Goal: Information Seeking & Learning: Understand process/instructions

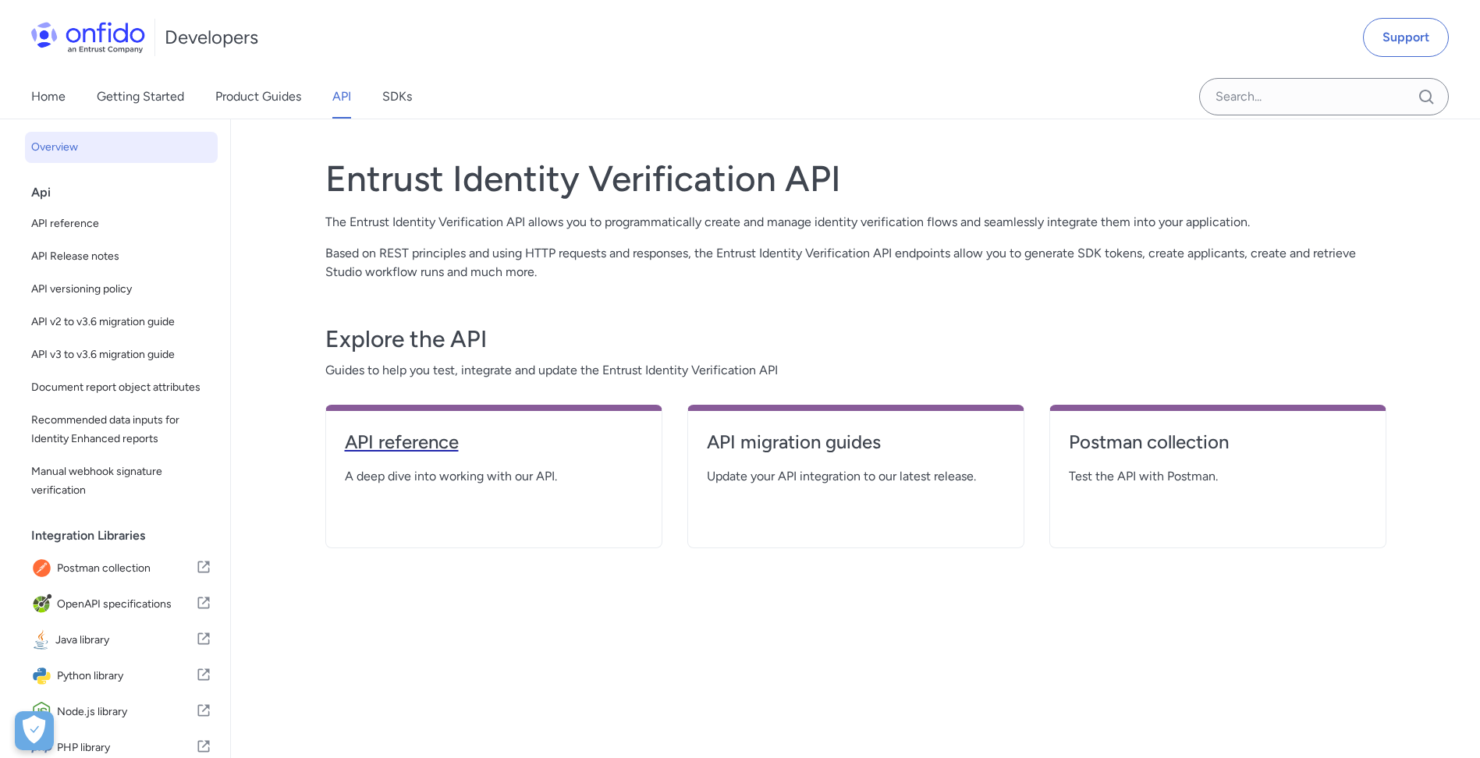
click at [456, 446] on h4 "API reference" at bounding box center [494, 442] width 298 height 25
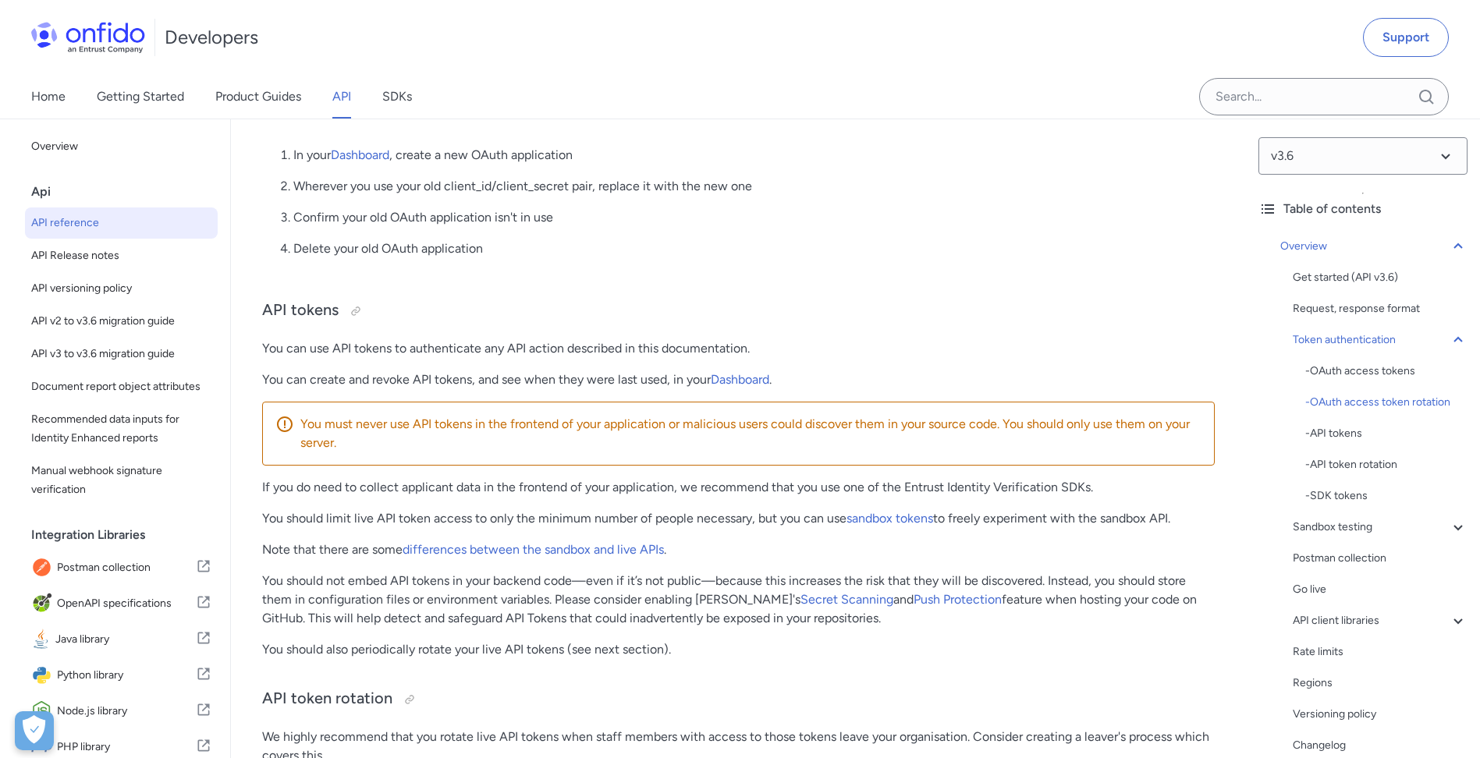
scroll to position [259, 0]
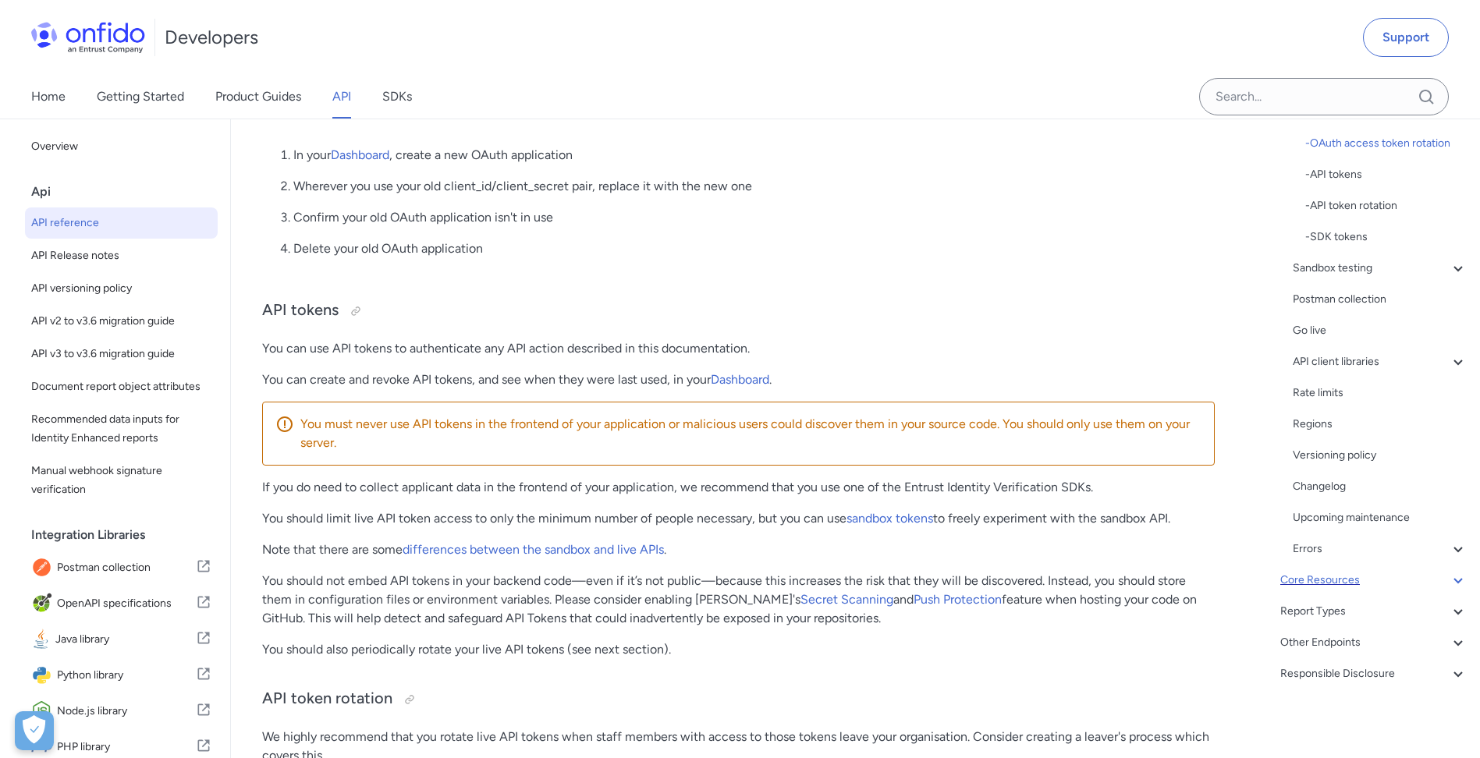
click at [1332, 587] on div "Core Resources" at bounding box center [1373, 580] width 187 height 19
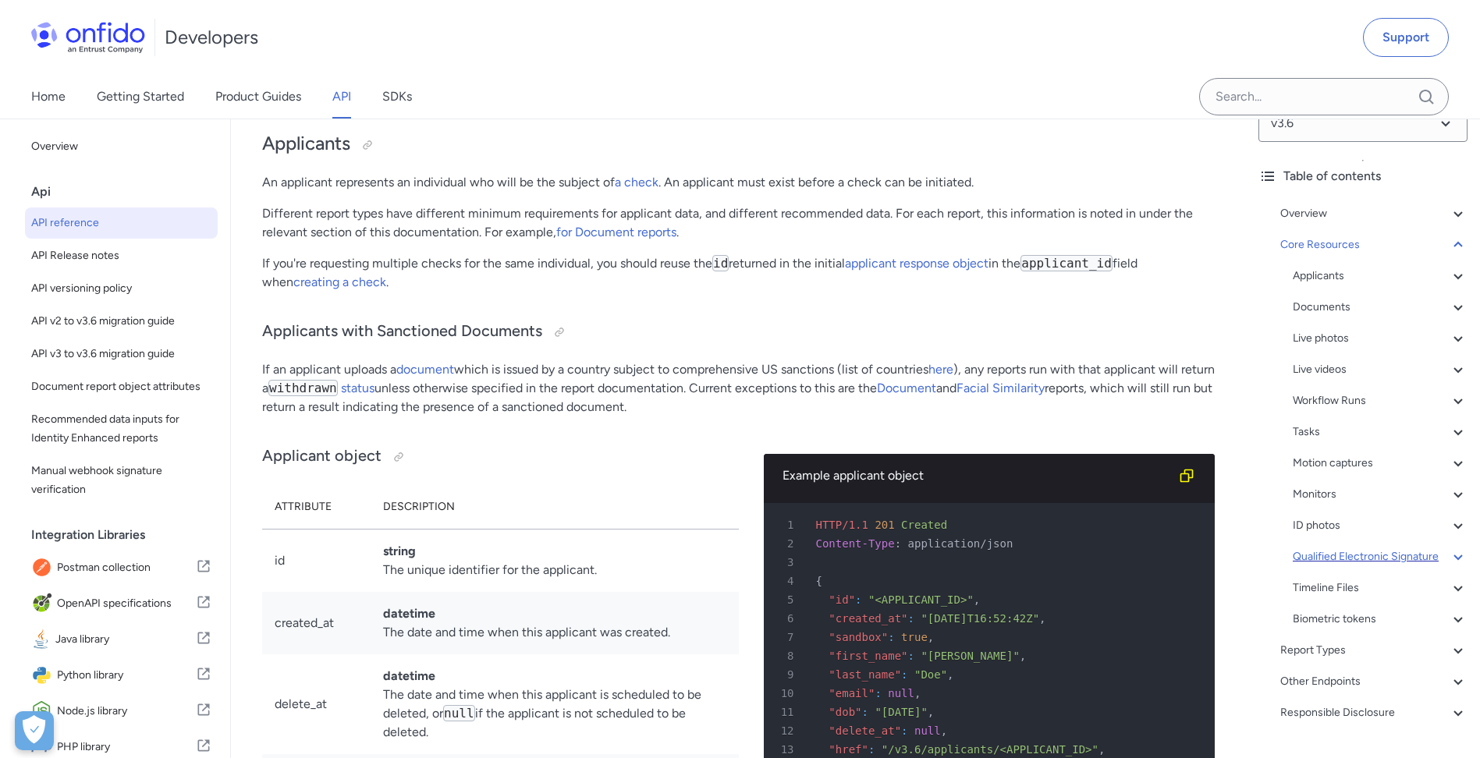
scroll to position [91, 0]
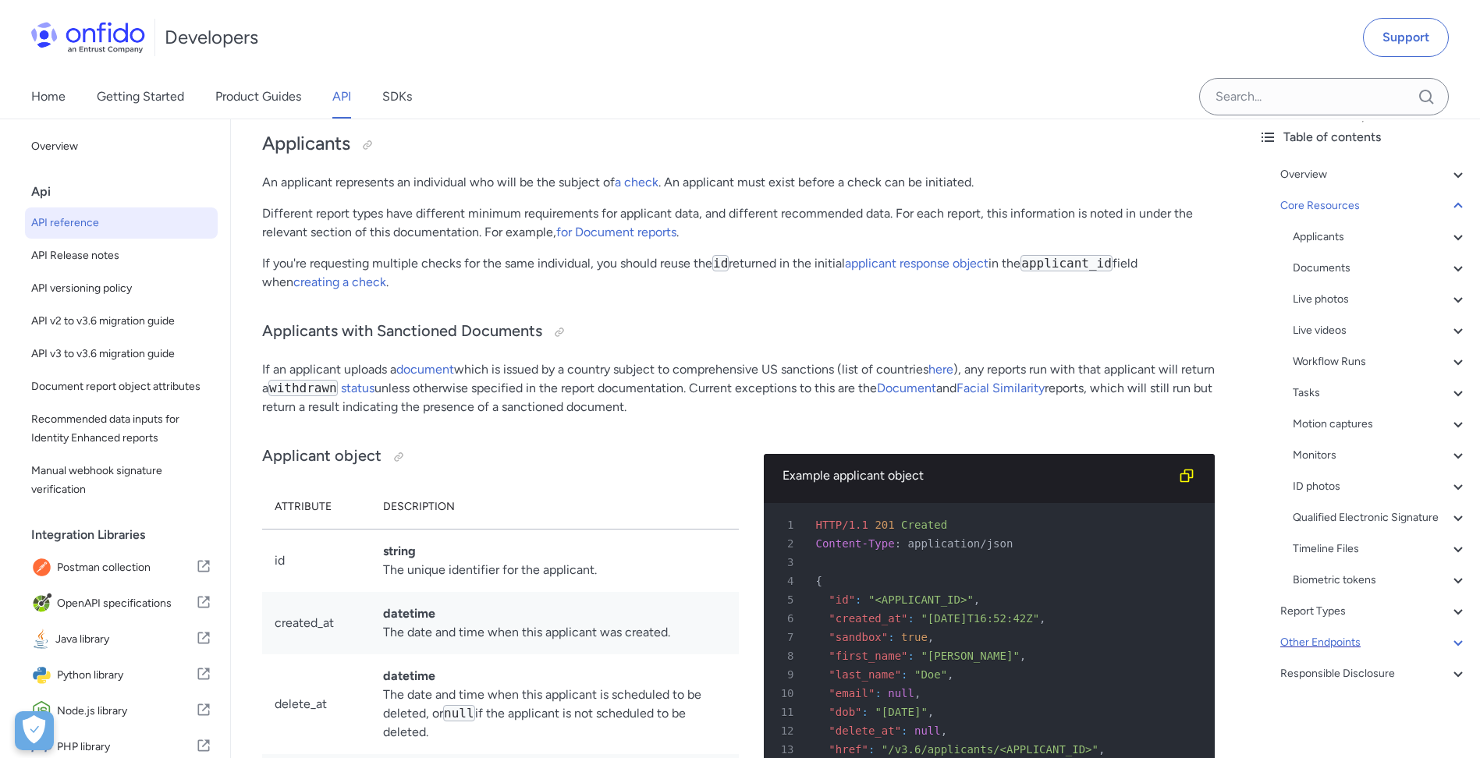
click at [1354, 643] on div "Other Endpoints" at bounding box center [1373, 643] width 187 height 19
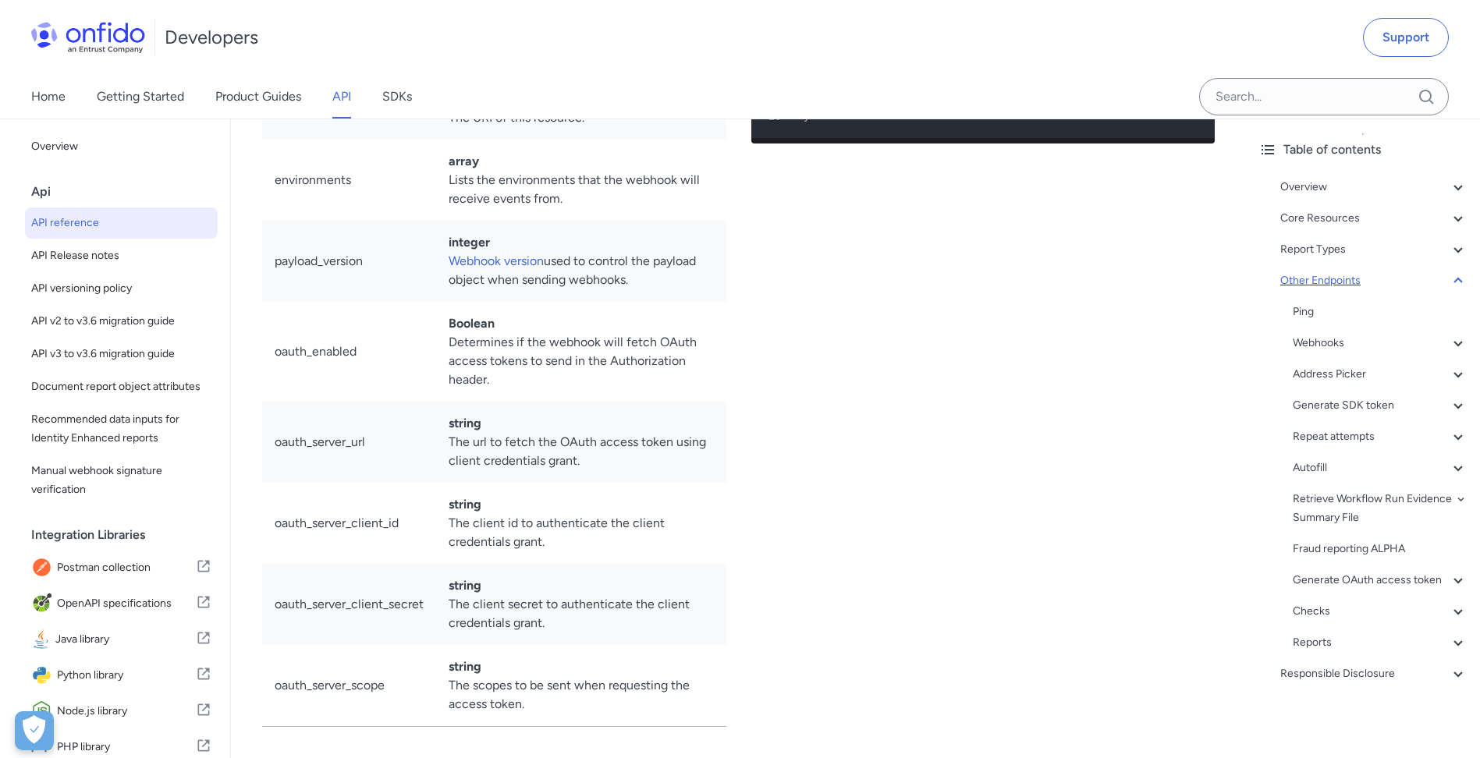
scroll to position [78, 0]
click at [1324, 334] on div "Webhooks" at bounding box center [1380, 343] width 175 height 19
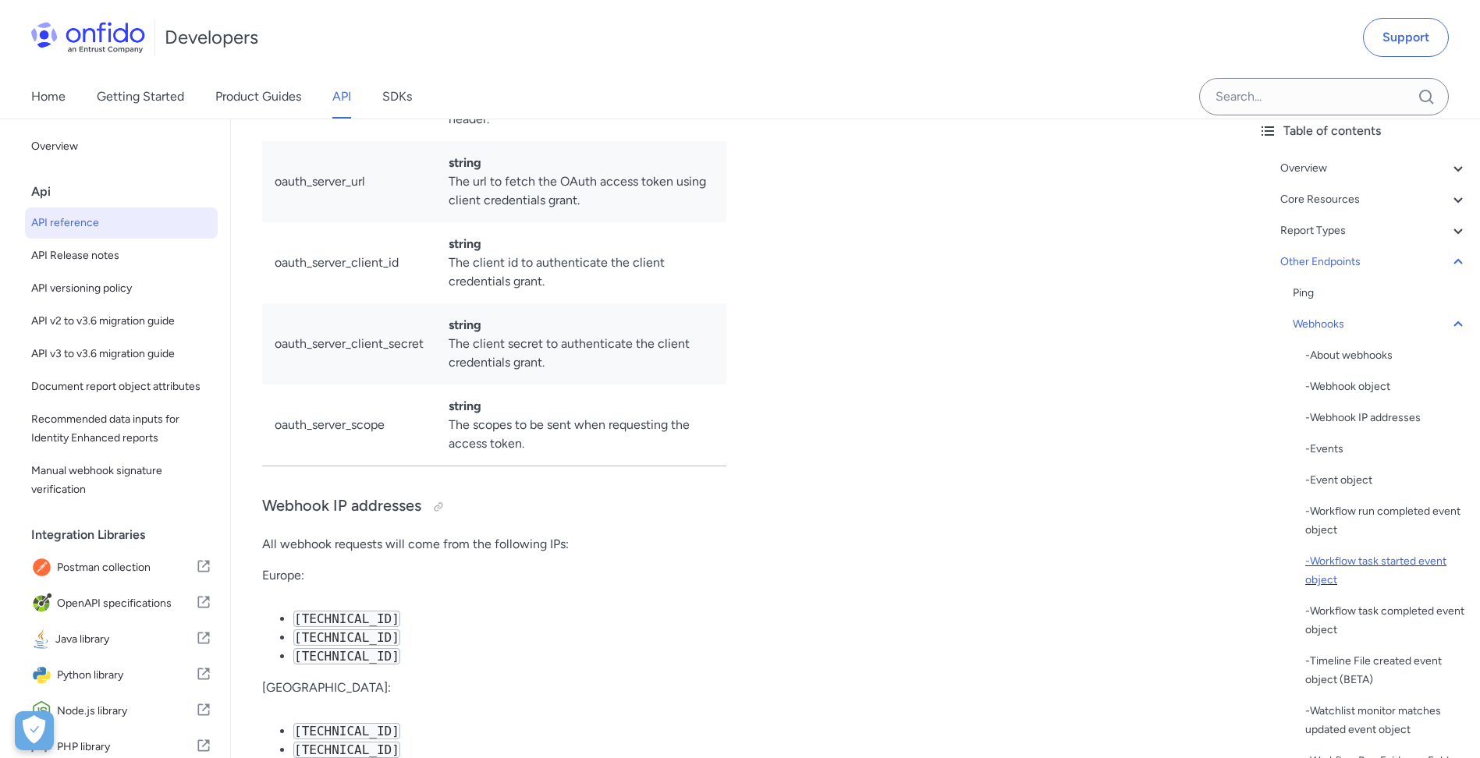
click at [1372, 569] on div "- Workflow task started event object" at bounding box center [1386, 570] width 162 height 37
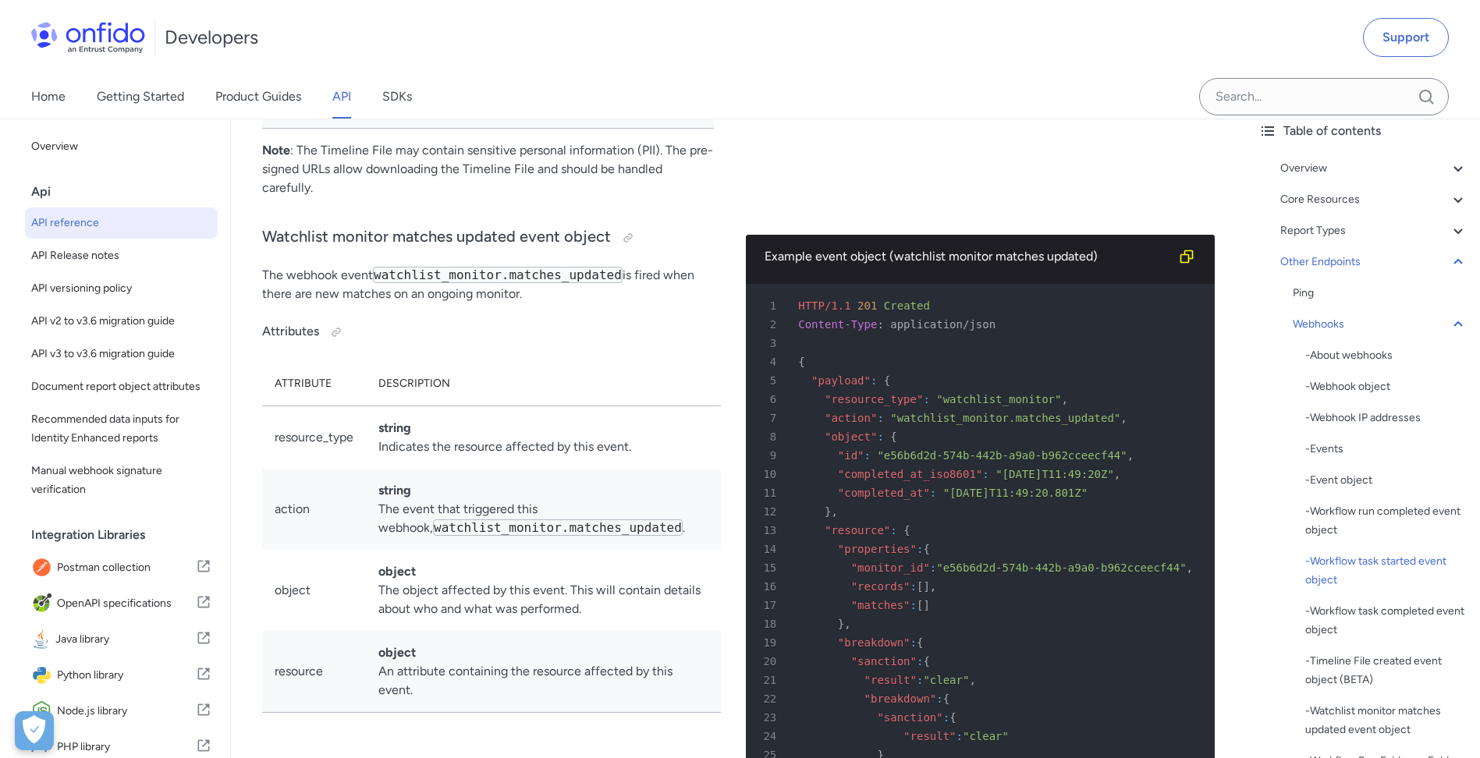
scroll to position [122022, 0]
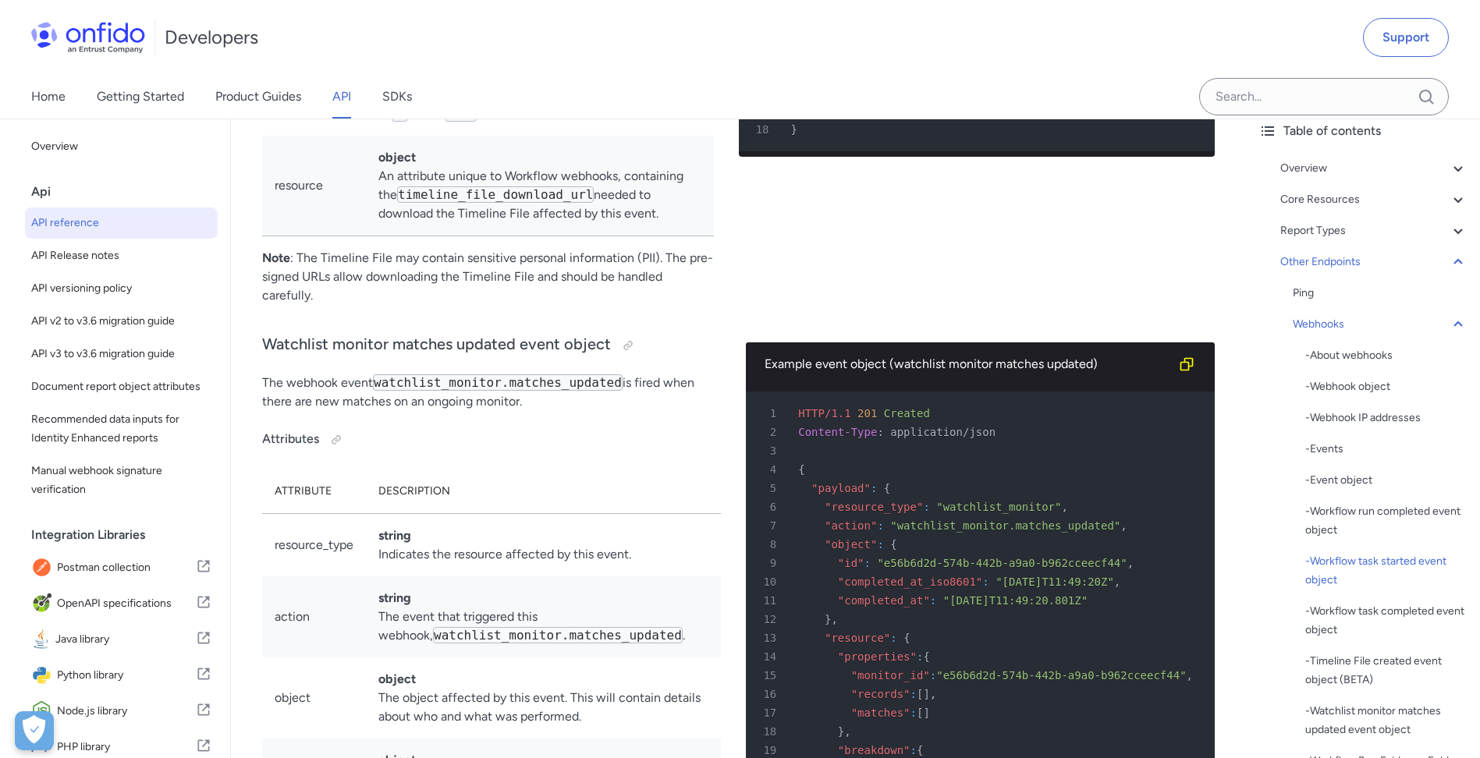
drag, startPoint x: 270, startPoint y: 176, endPoint x: 669, endPoint y: 401, distance: 458.3
drag, startPoint x: 669, startPoint y: 401, endPoint x: 562, endPoint y: 299, distance: 148.5
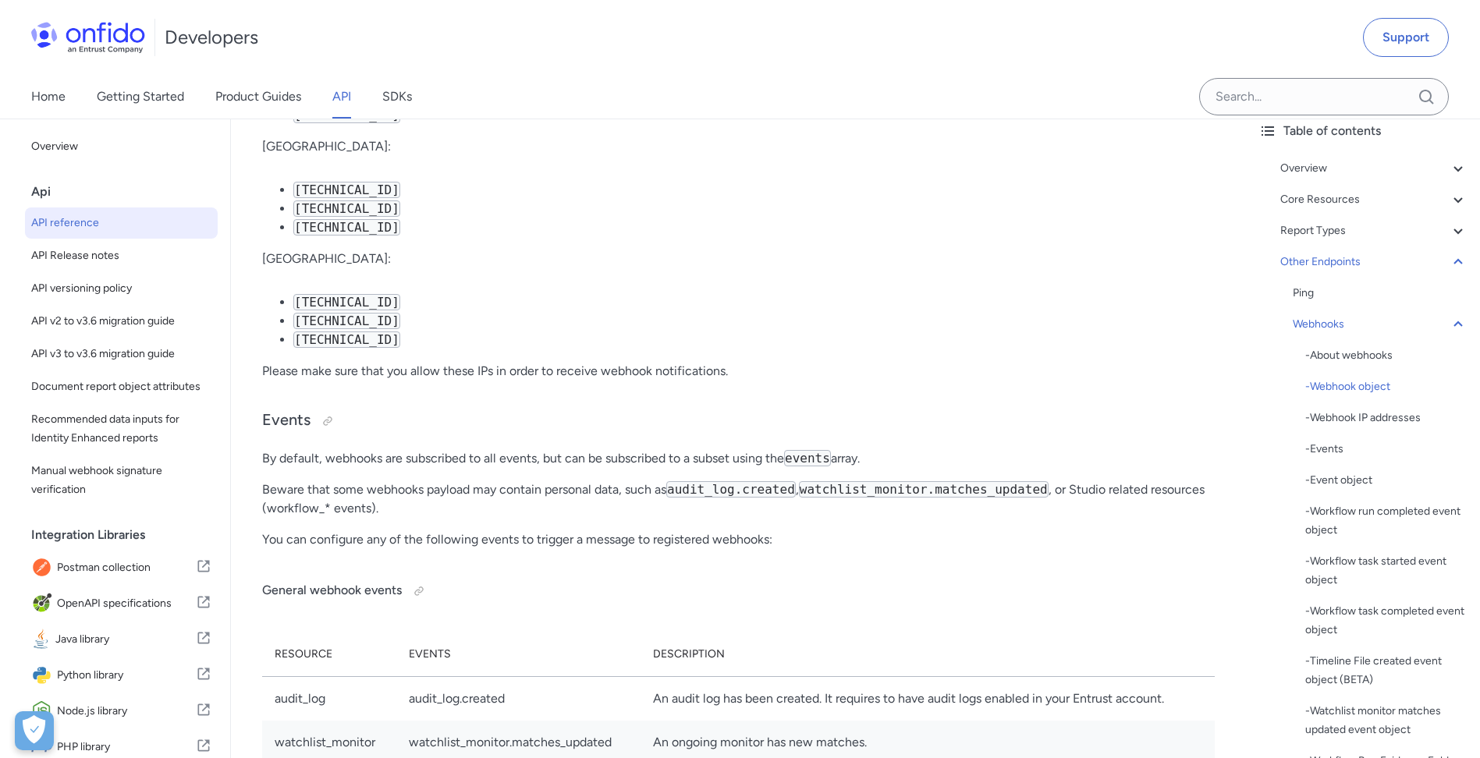
scroll to position [117471, 0]
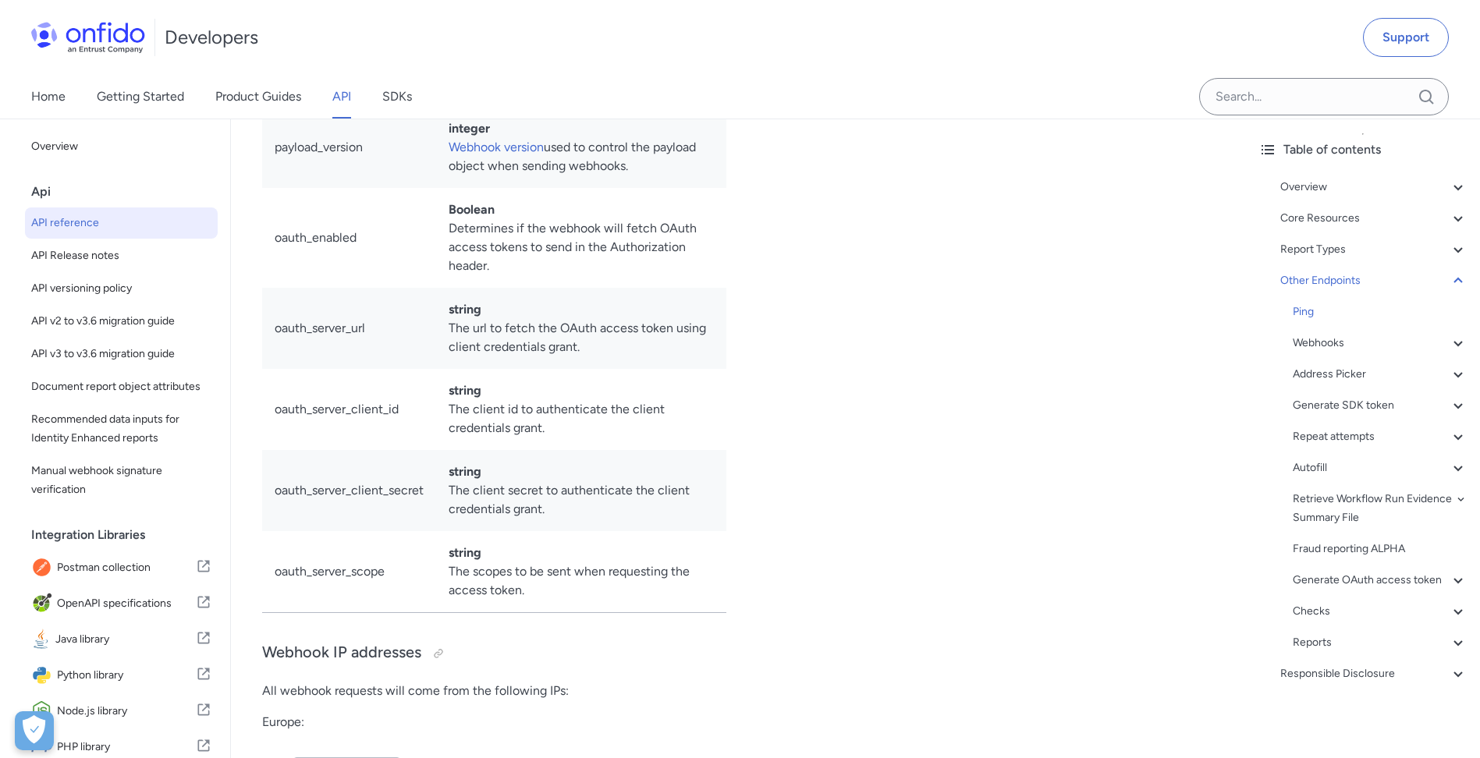
drag, startPoint x: 619, startPoint y: 442, endPoint x: 562, endPoint y: 422, distance: 60.5
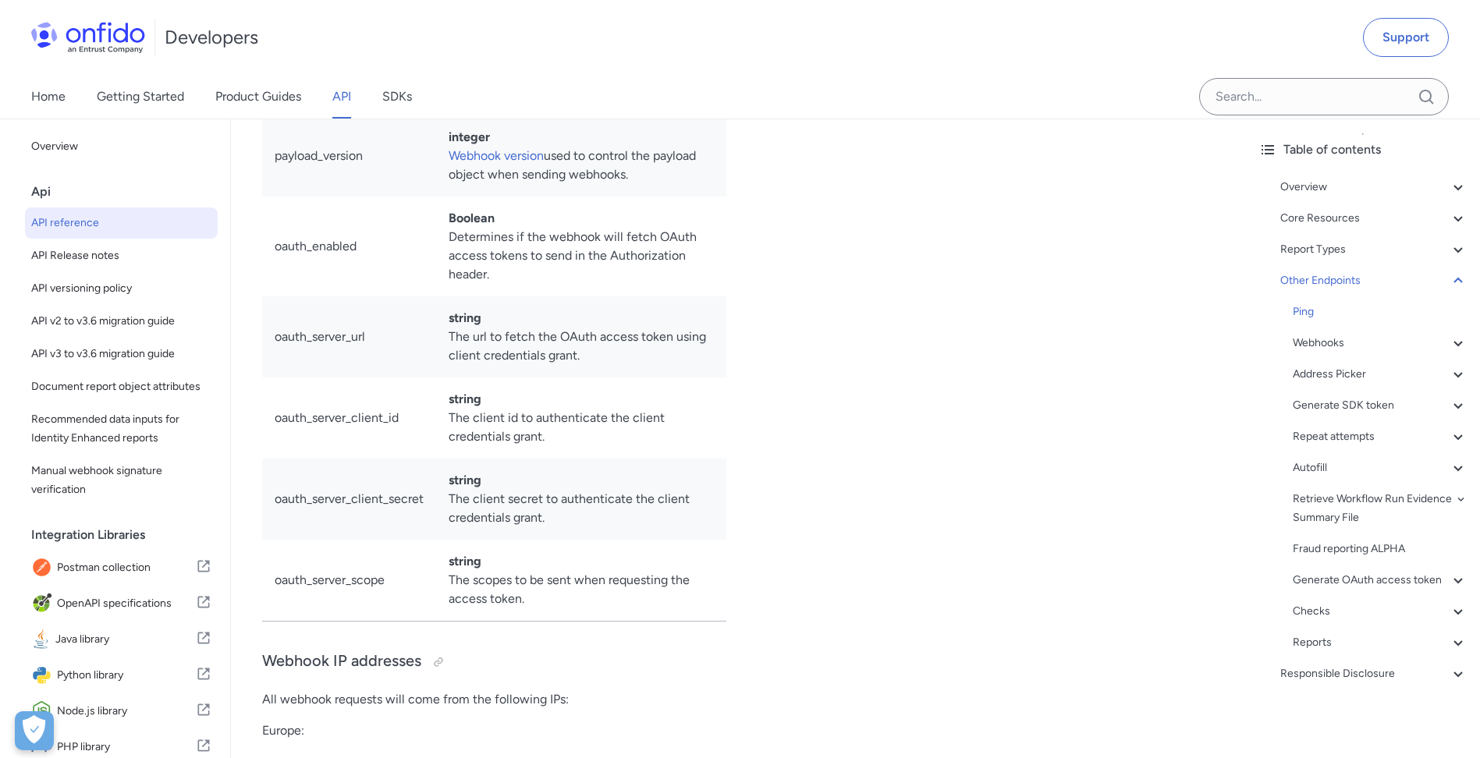
drag, startPoint x: 279, startPoint y: 429, endPoint x: 424, endPoint y: 431, distance: 145.9
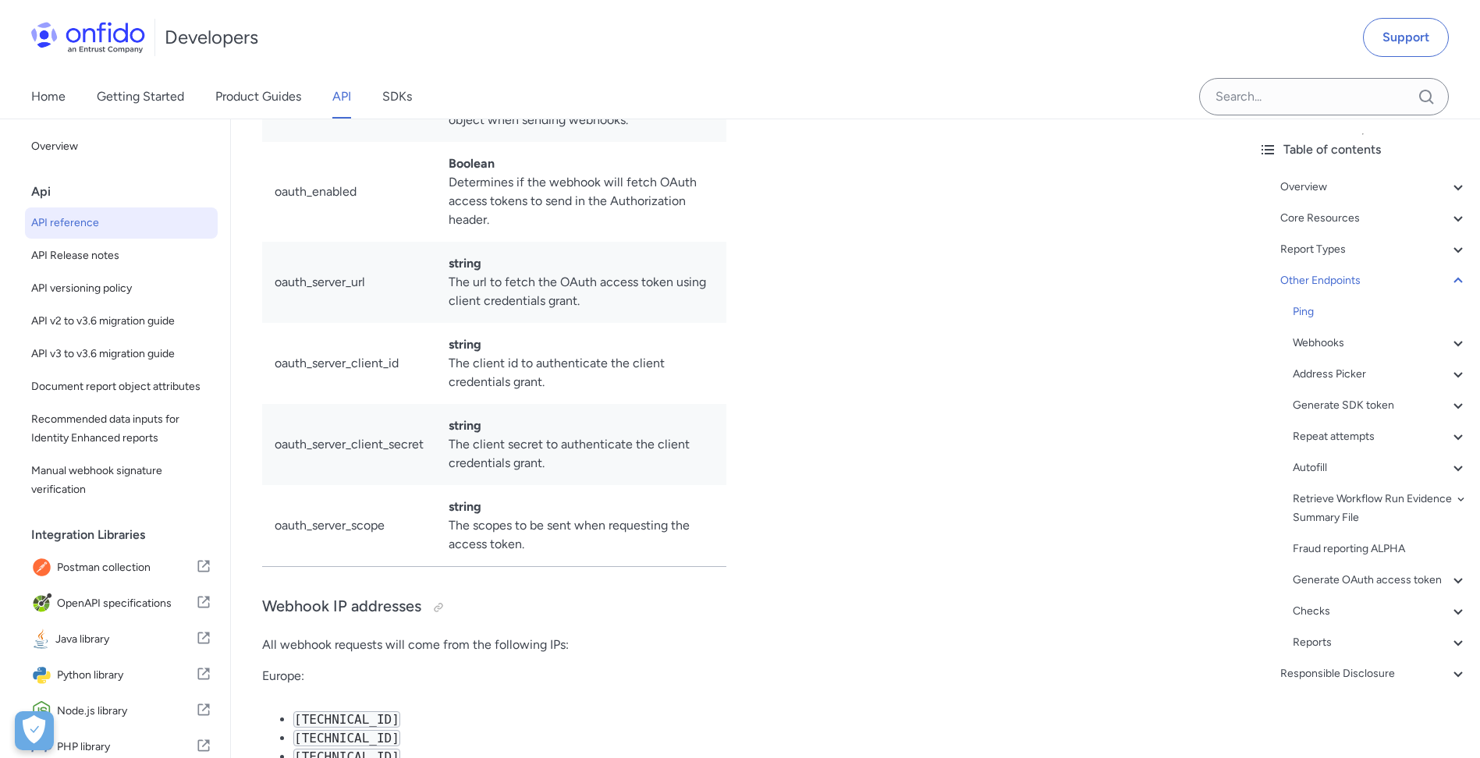
drag, startPoint x: 501, startPoint y: 282, endPoint x: 506, endPoint y: 325, distance: 43.2
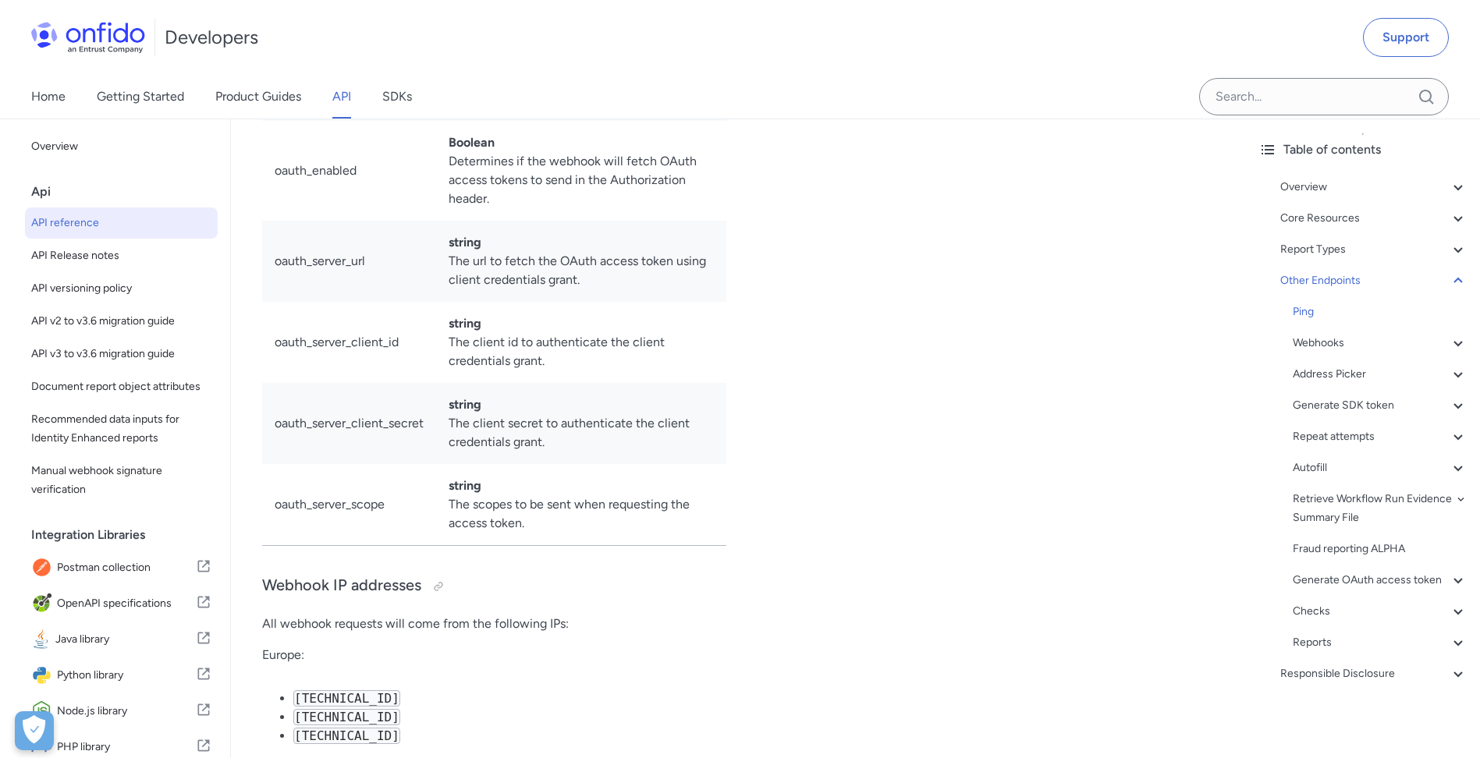
drag, startPoint x: 488, startPoint y: 282, endPoint x: 489, endPoint y: 311, distance: 28.9
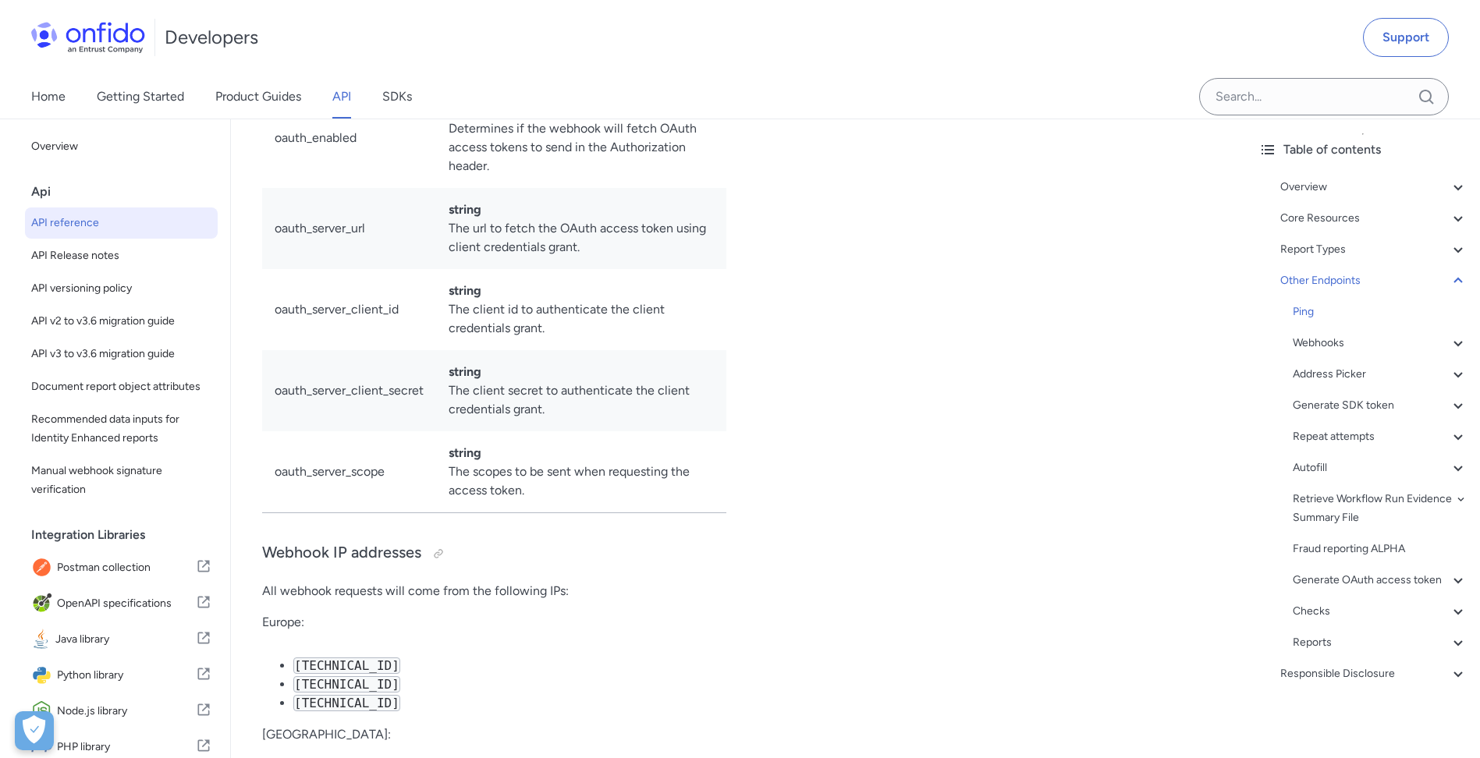
scroll to position [116916, 0]
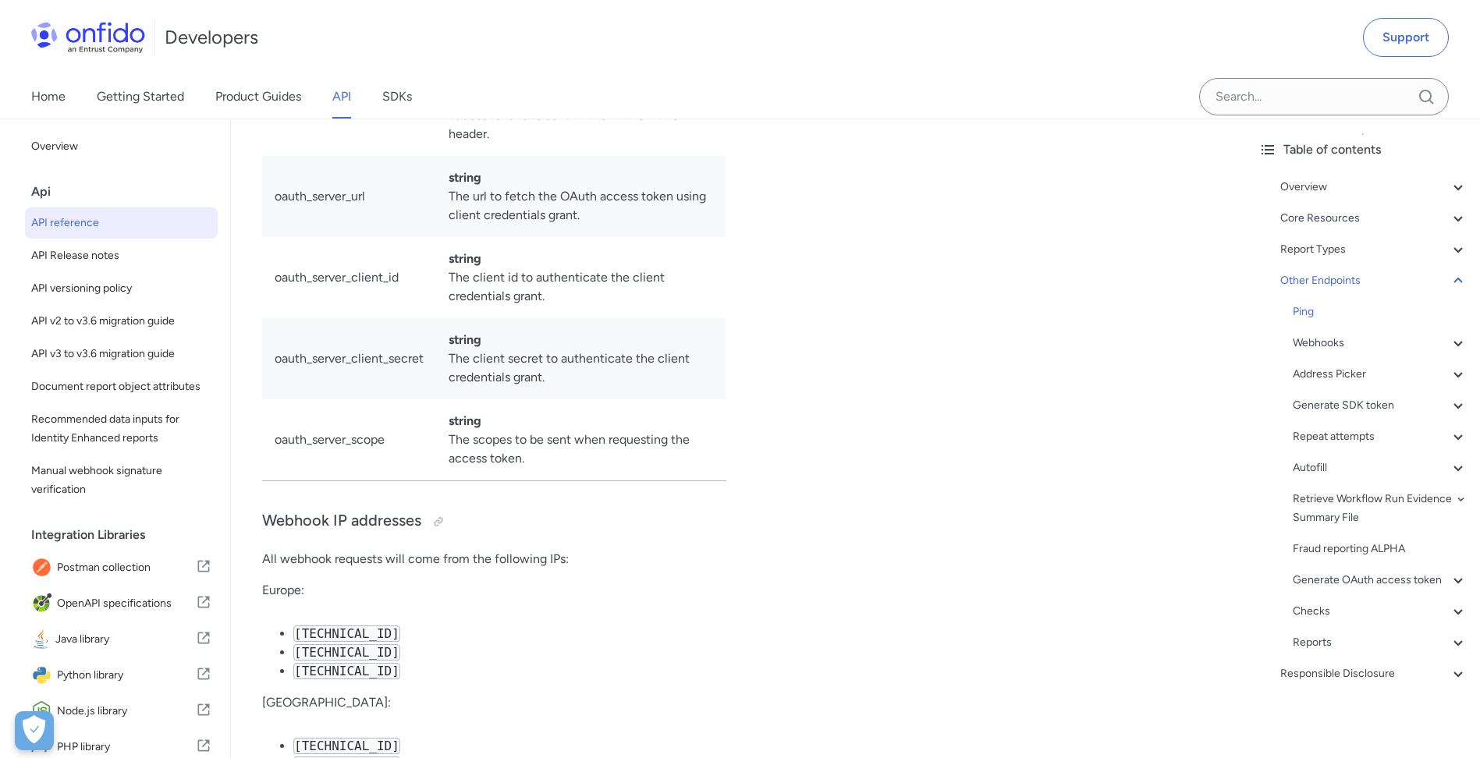
drag, startPoint x: 484, startPoint y: 308, endPoint x: 491, endPoint y: 343, distance: 35.8
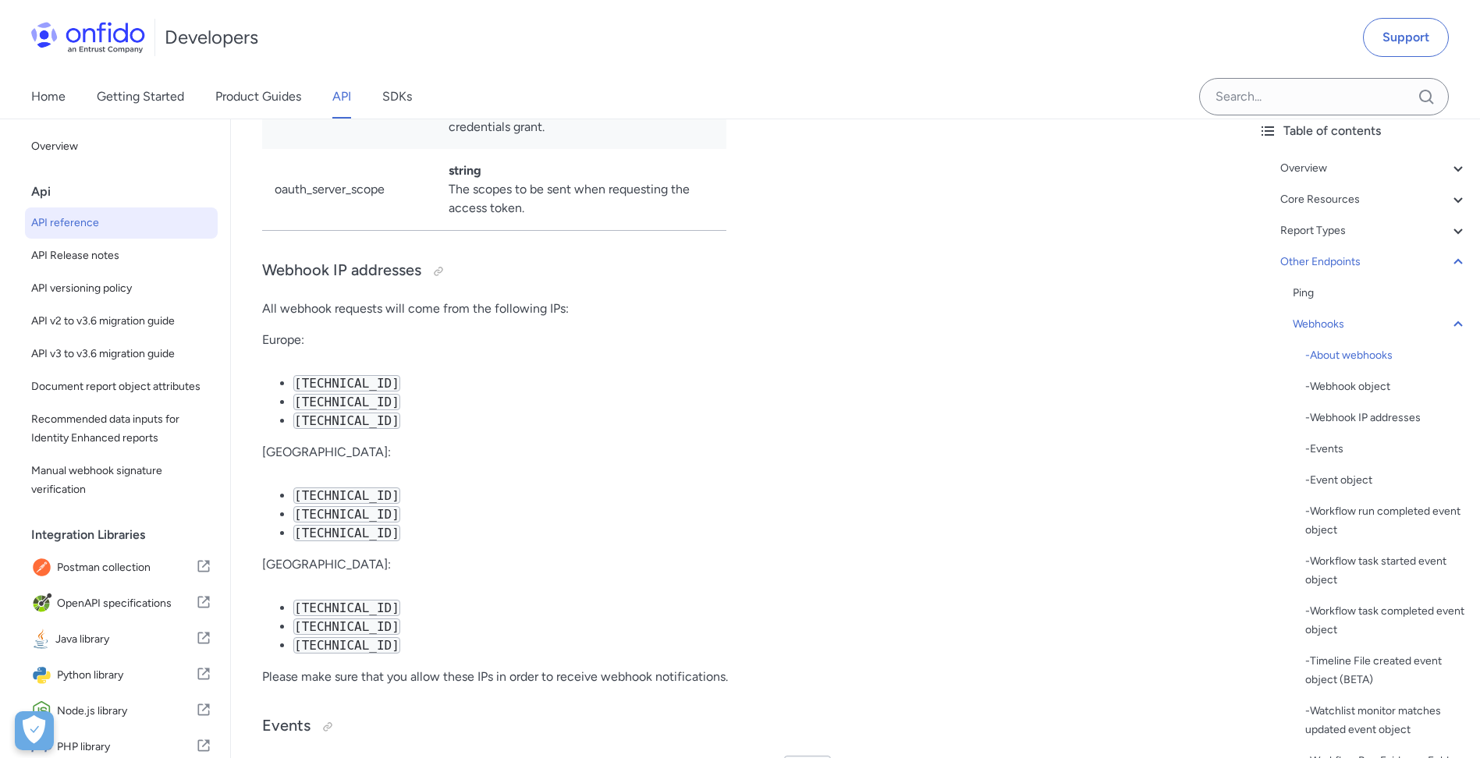
drag, startPoint x: 764, startPoint y: 414, endPoint x: 766, endPoint y: 461, distance: 46.9
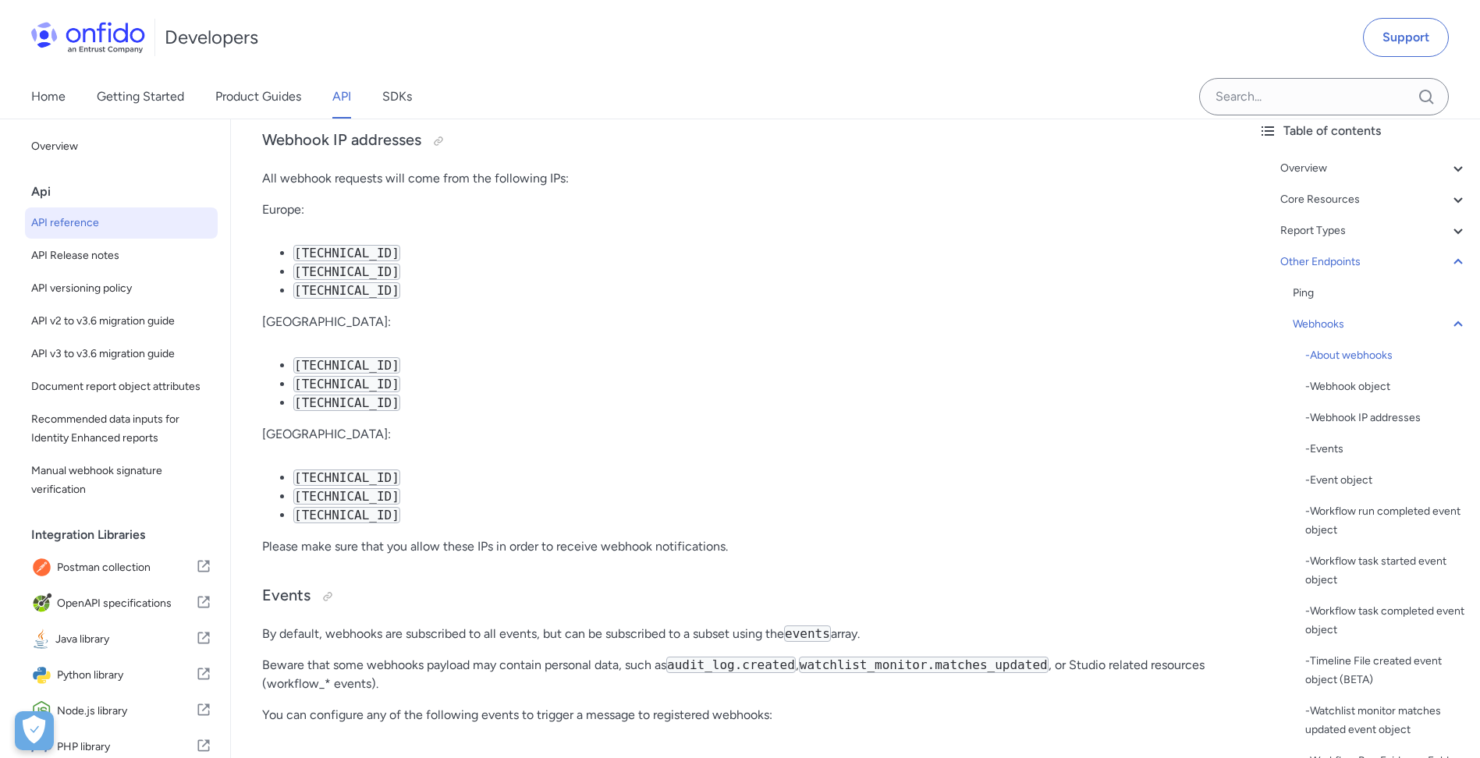
drag, startPoint x: 816, startPoint y: 537, endPoint x: 823, endPoint y: 591, distance: 54.3
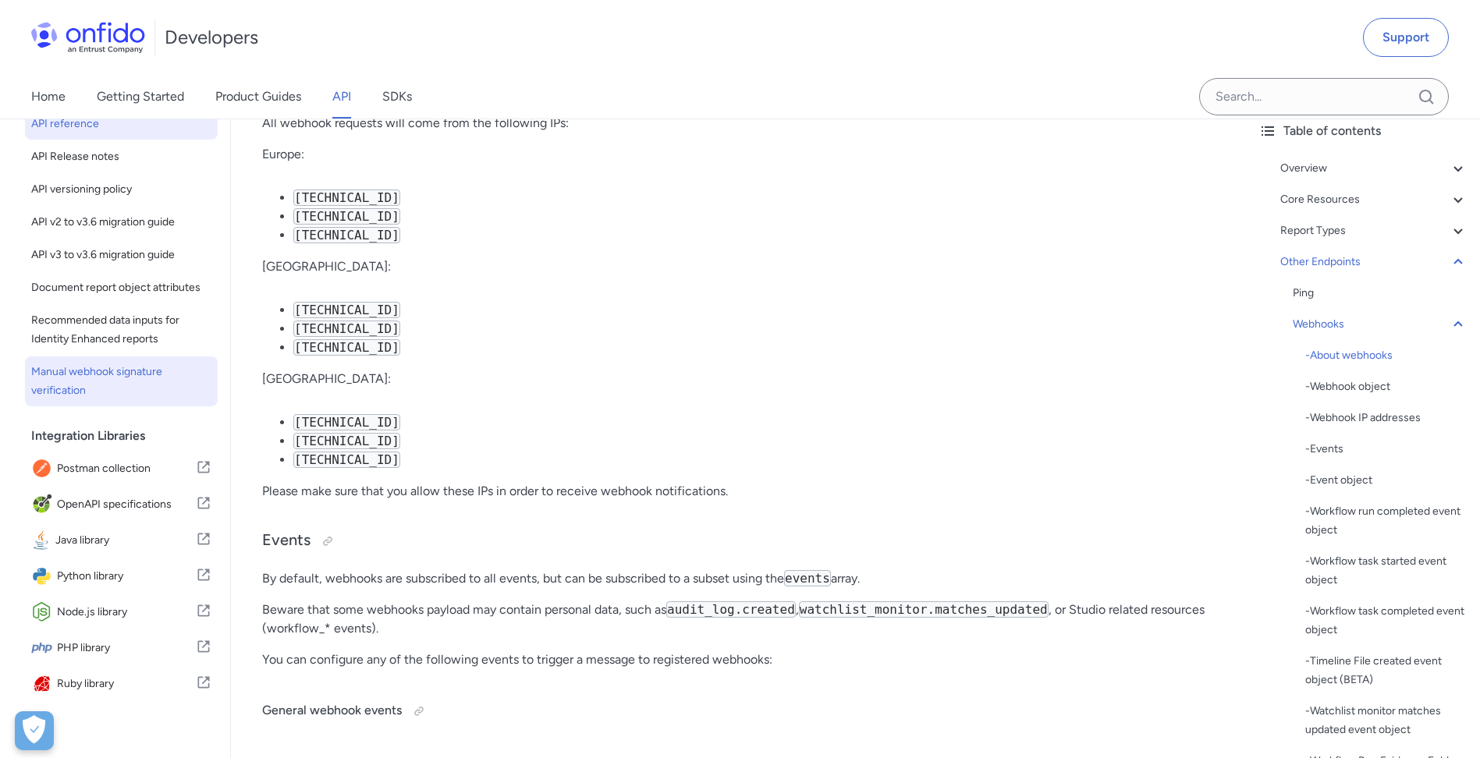
scroll to position [137, 0]
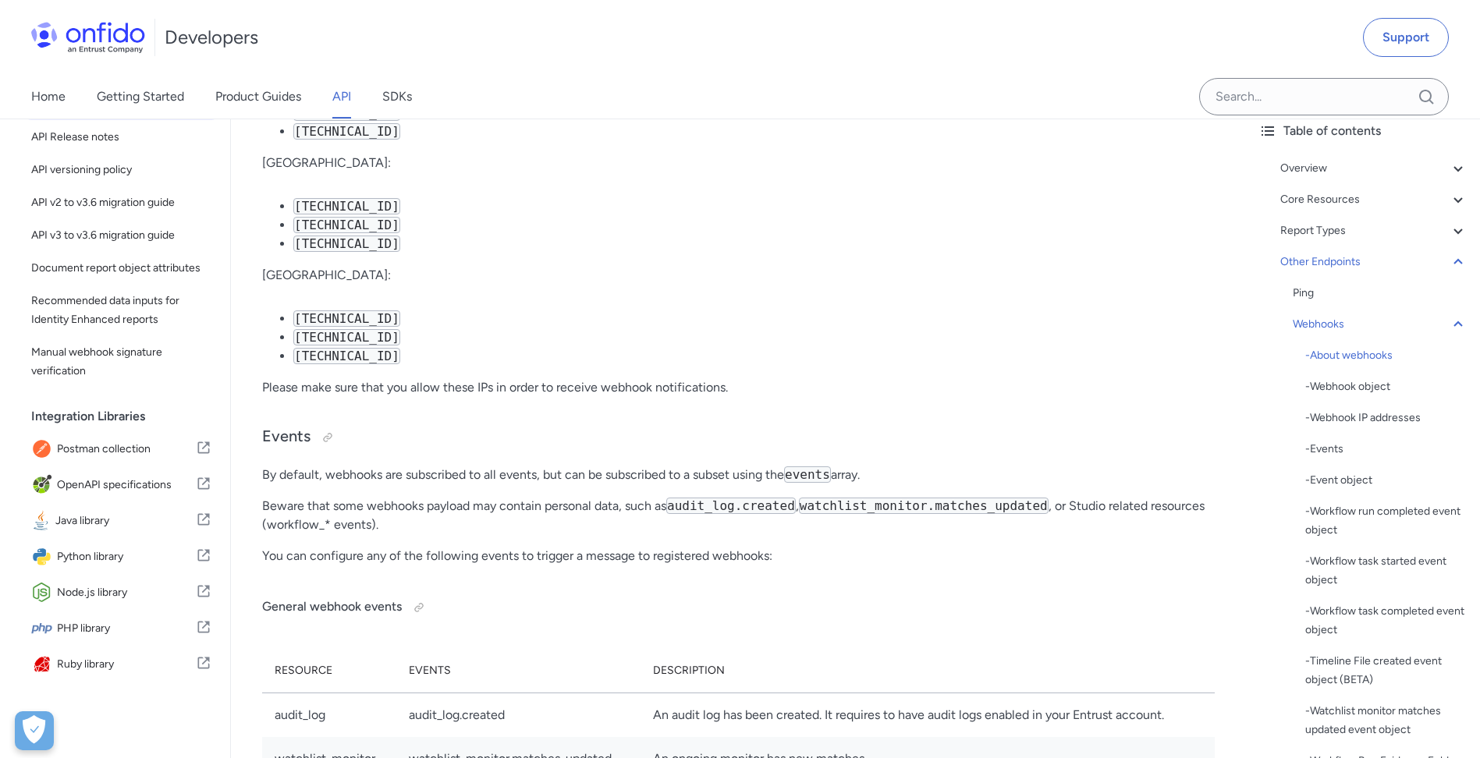
drag, startPoint x: 346, startPoint y: 599, endPoint x: 352, endPoint y: 517, distance: 82.1
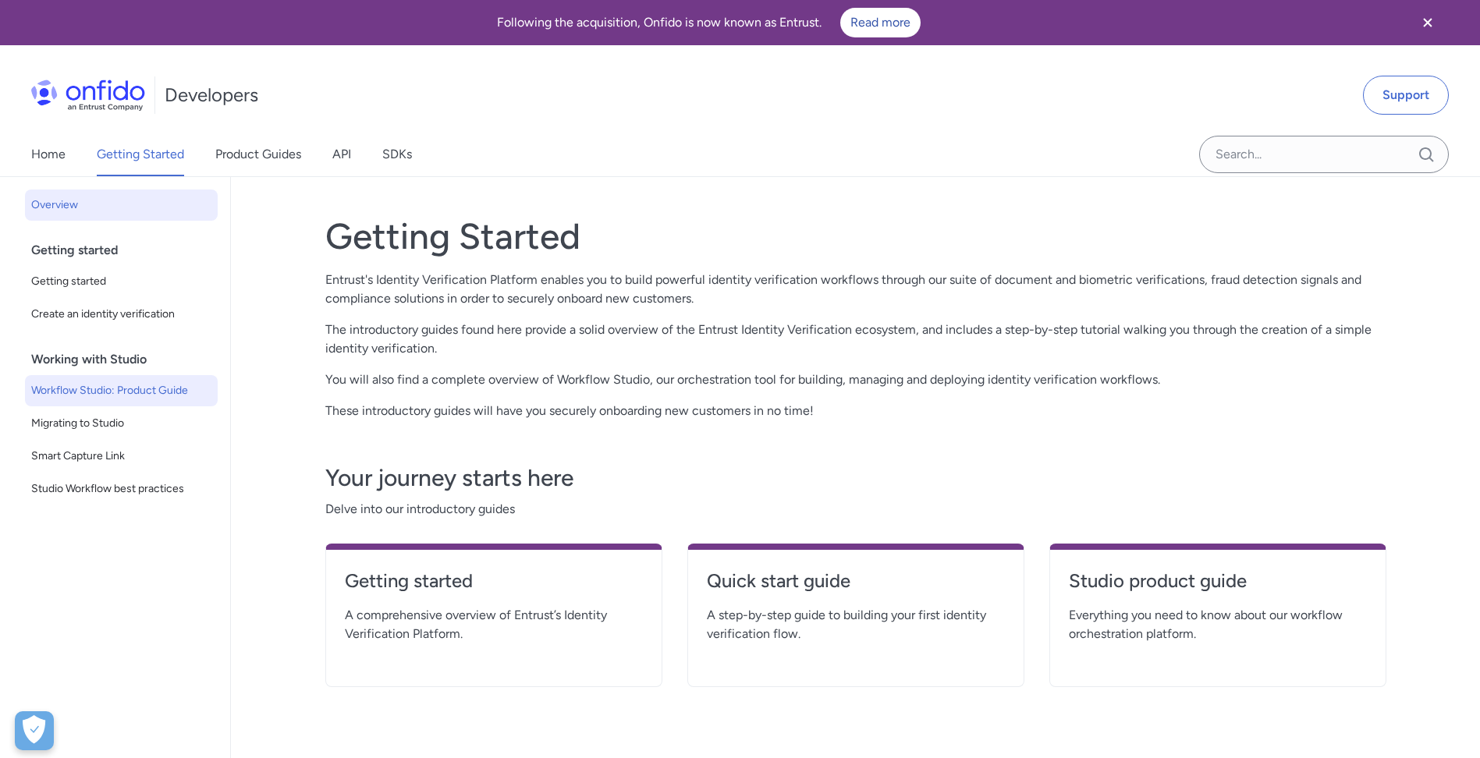
click at [140, 393] on span "Workflow Studio: Product Guide" at bounding box center [121, 391] width 180 height 19
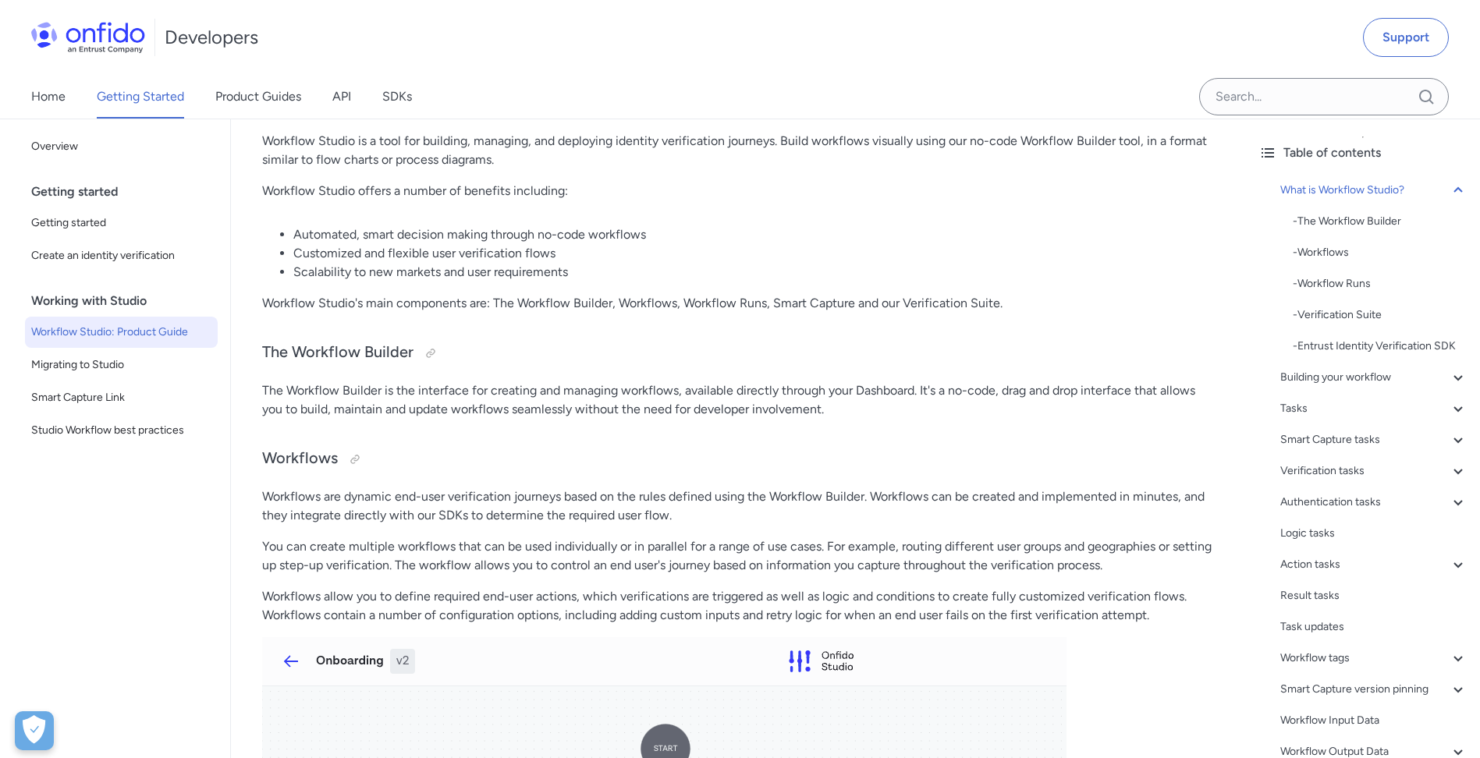
drag, startPoint x: 697, startPoint y: 345, endPoint x: 705, endPoint y: 398, distance: 53.6
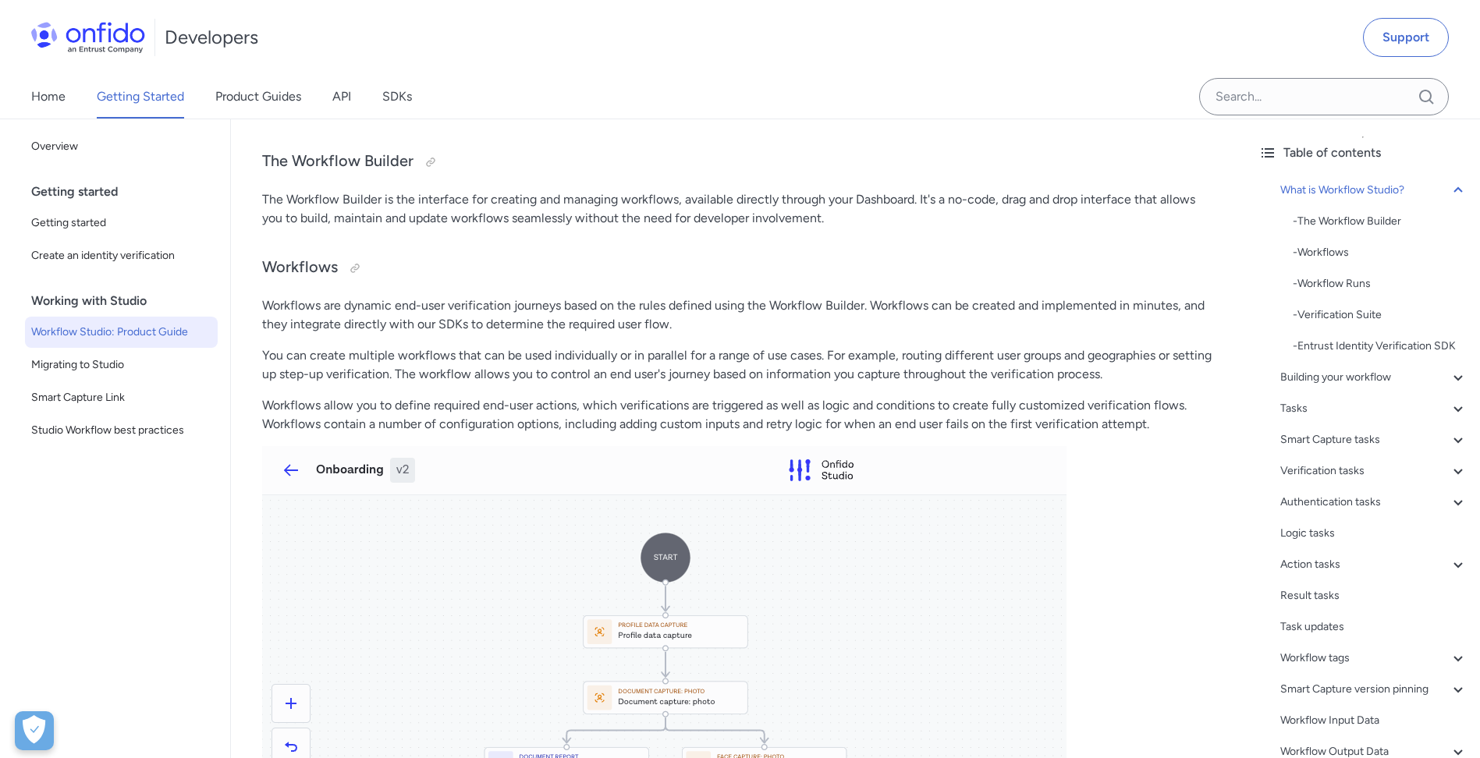
drag, startPoint x: 605, startPoint y: 340, endPoint x: 607, endPoint y: 349, distance: 8.9
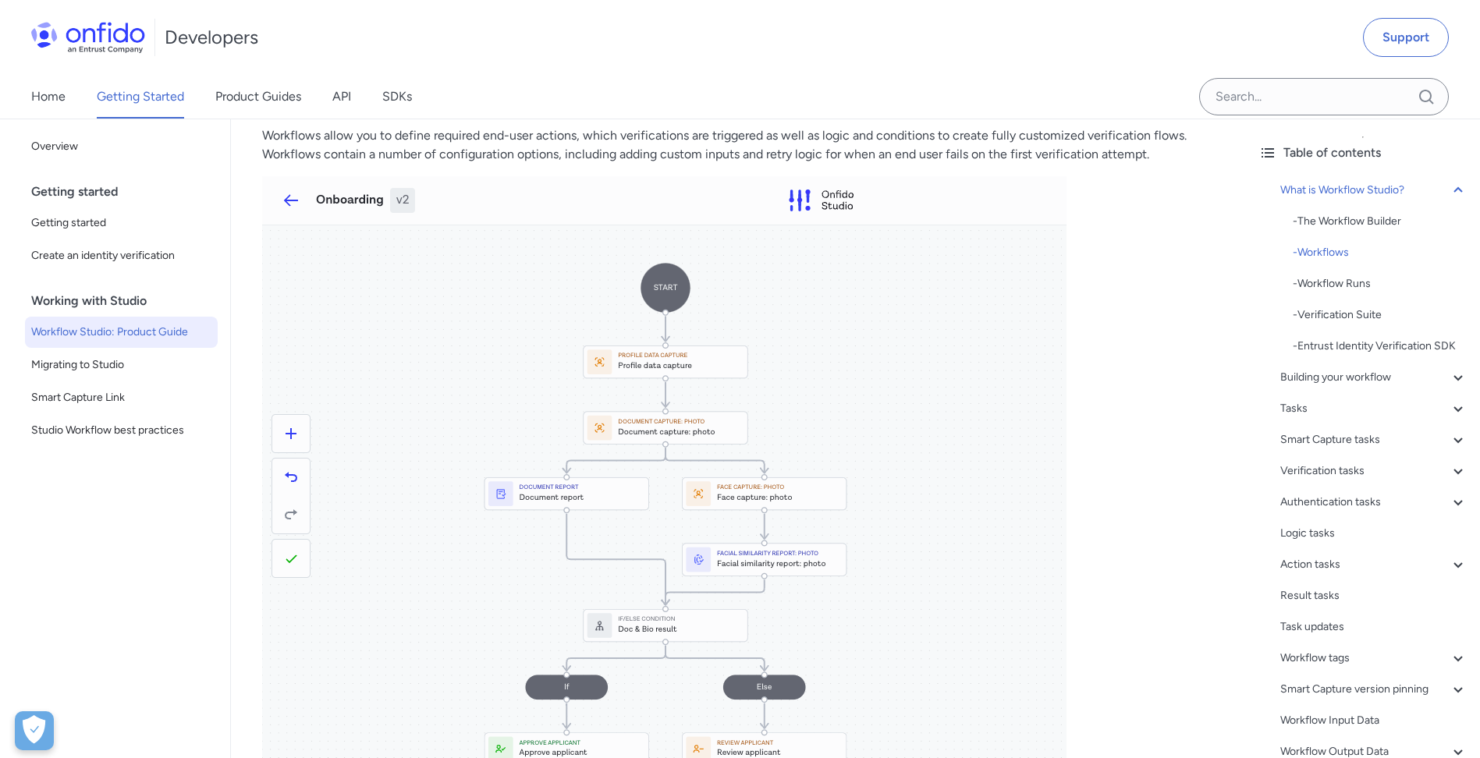
drag, startPoint x: 584, startPoint y: 360, endPoint x: 595, endPoint y: 458, distance: 98.1
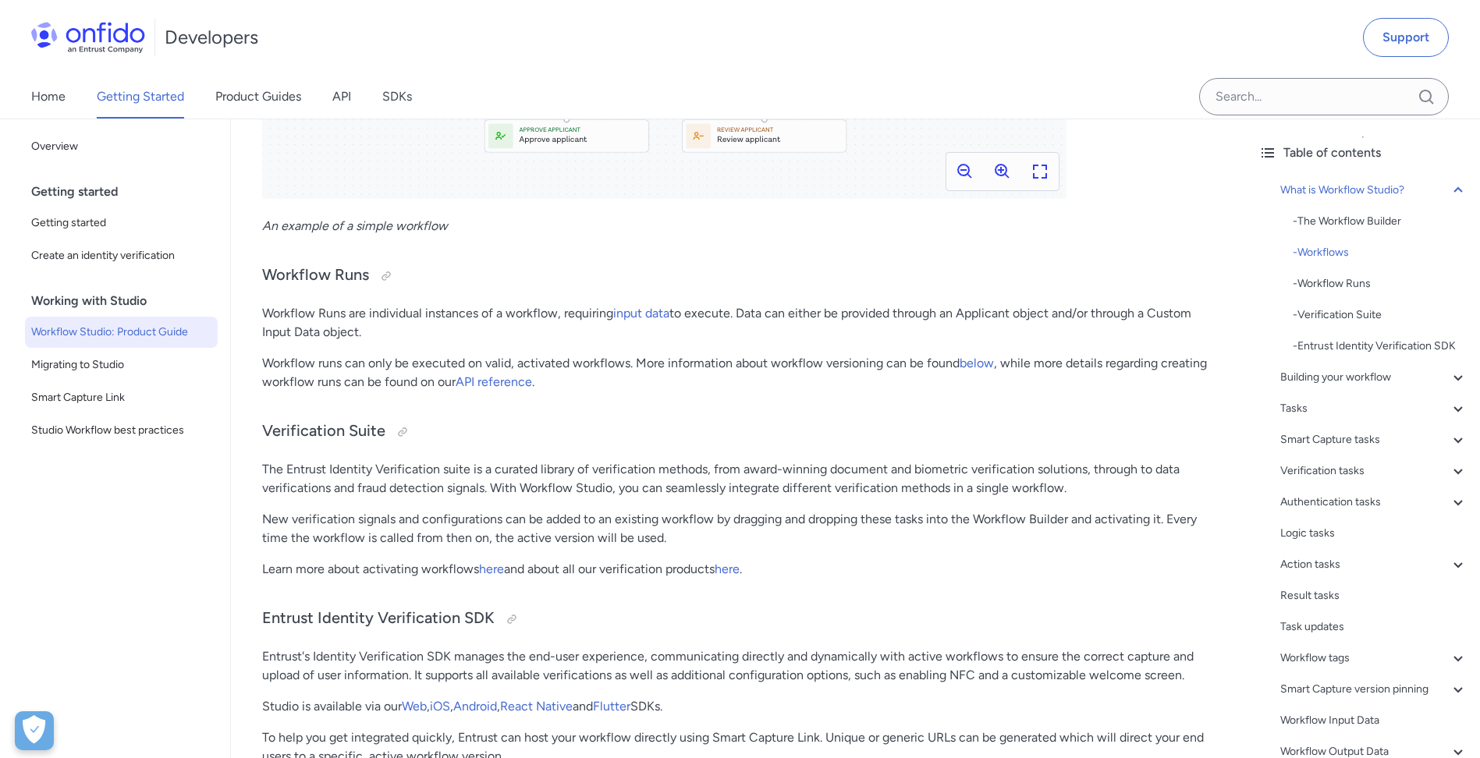
drag, startPoint x: 1152, startPoint y: 447, endPoint x: 1152, endPoint y: 501, distance: 53.8
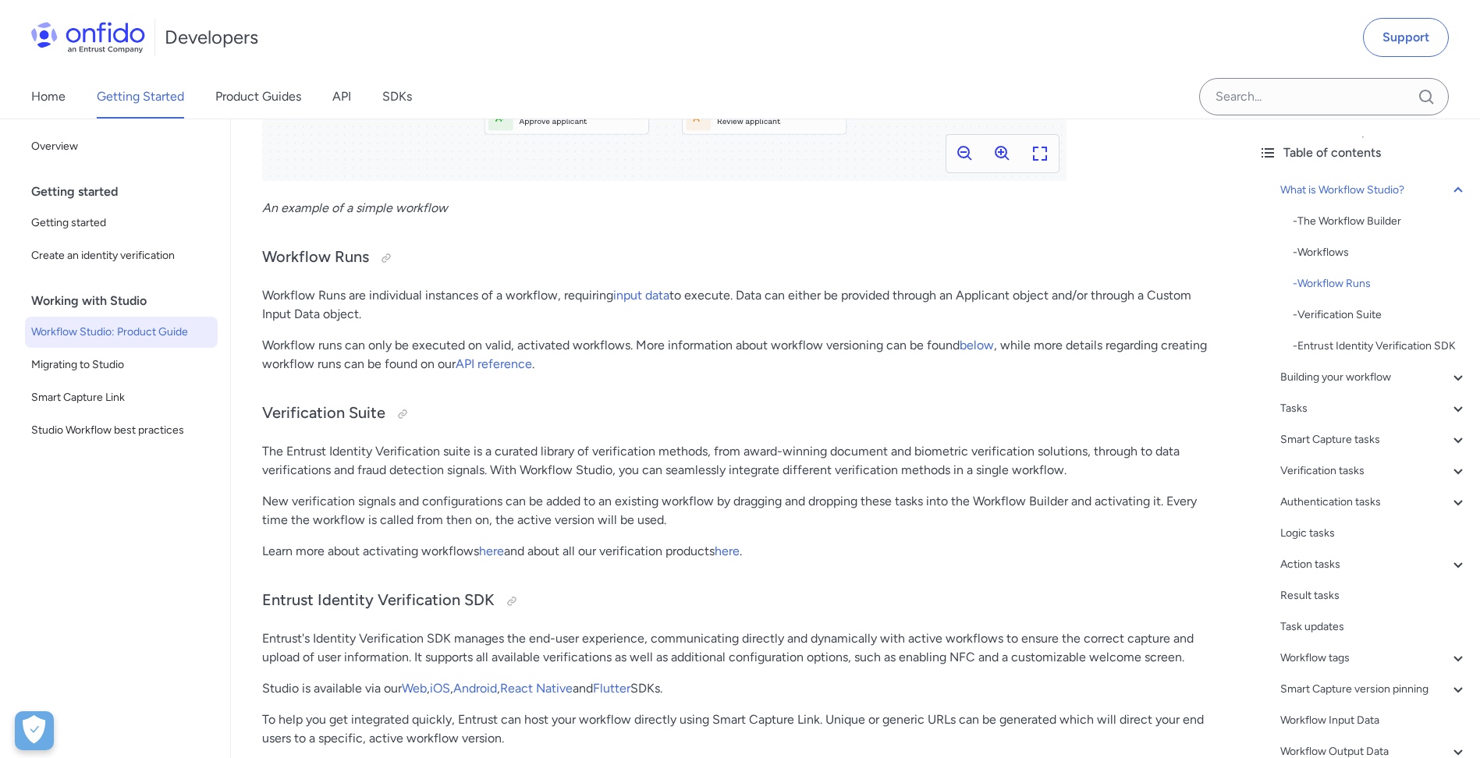
drag, startPoint x: 1140, startPoint y: 475, endPoint x: 1119, endPoint y: 382, distance: 95.2
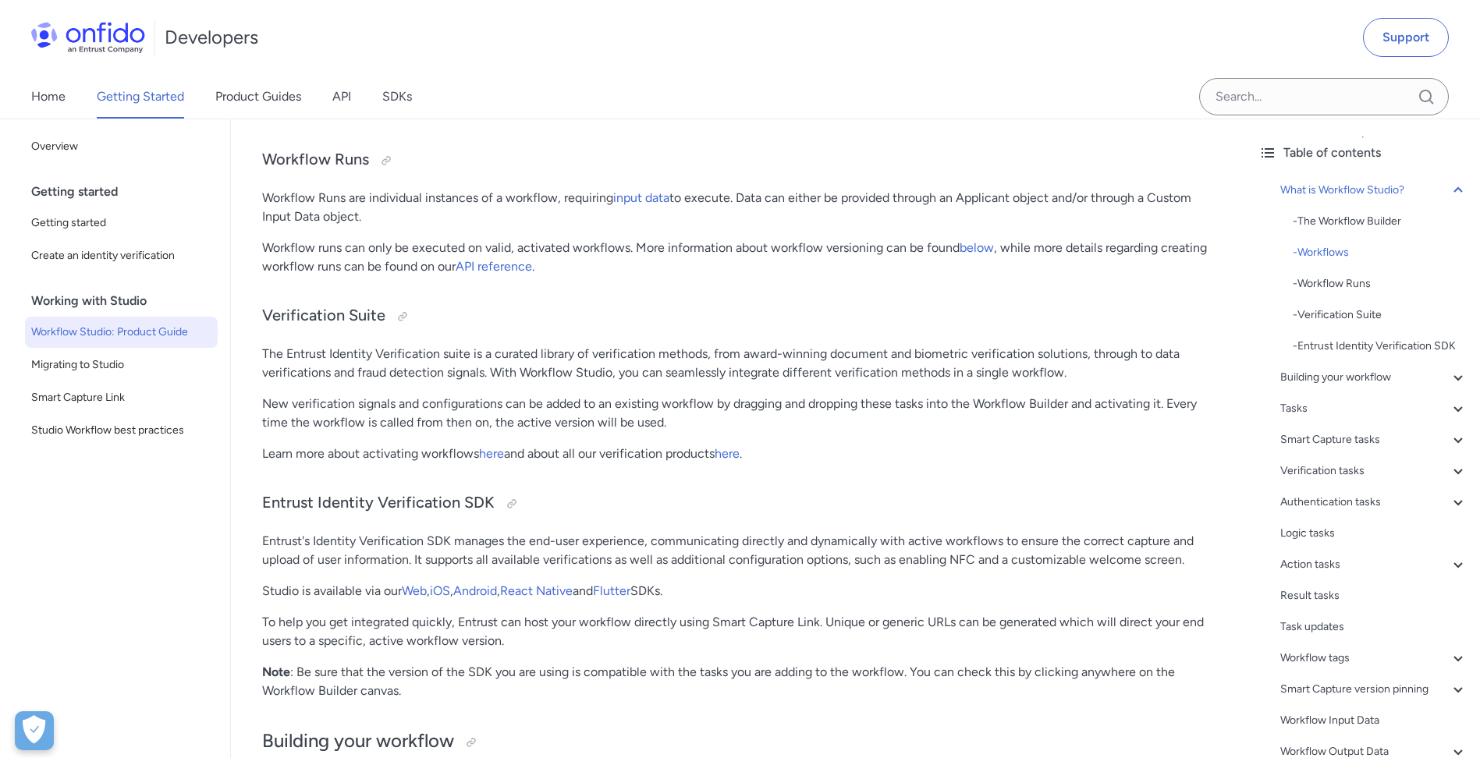
drag, startPoint x: 1063, startPoint y: 378, endPoint x: 950, endPoint y: 372, distance: 114.0
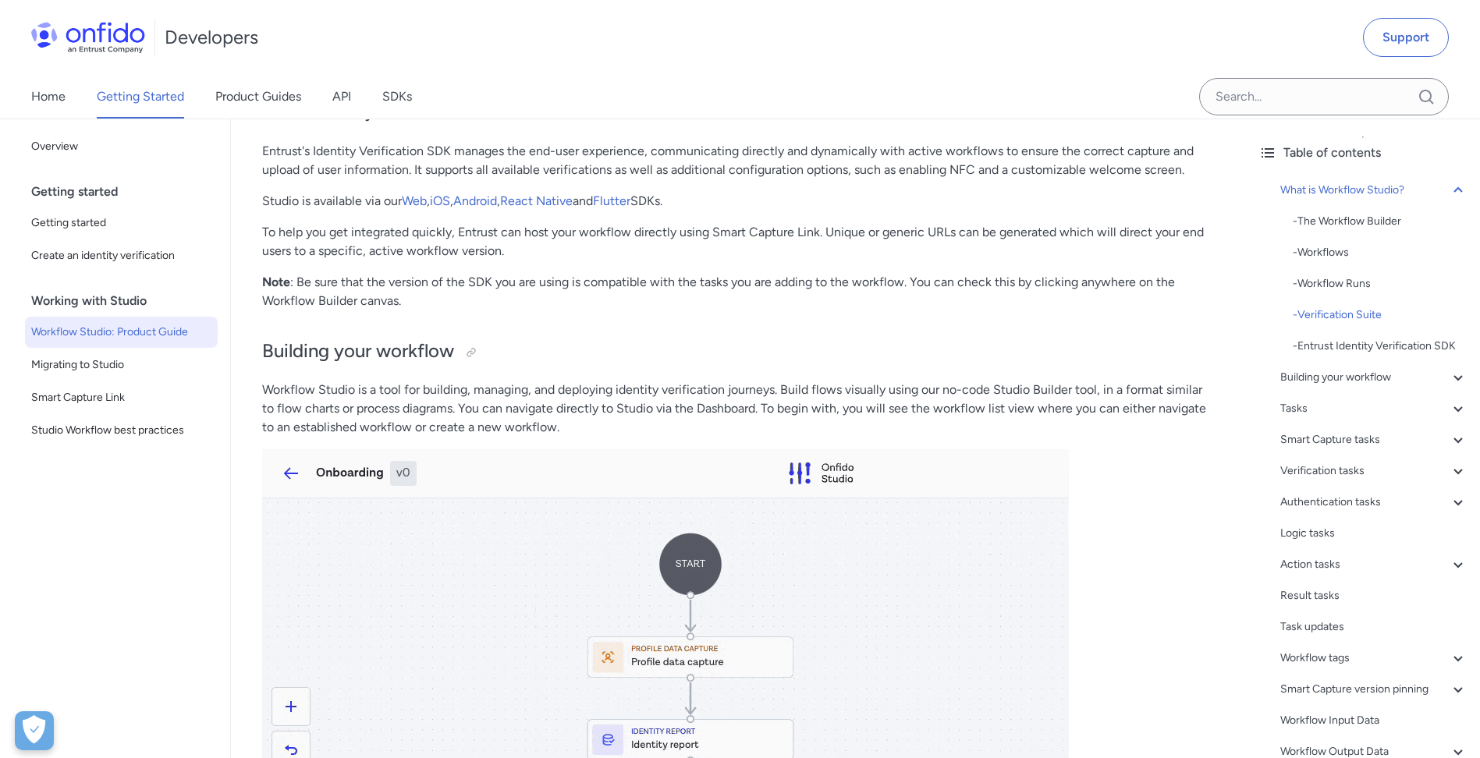
drag, startPoint x: 368, startPoint y: 390, endPoint x: 454, endPoint y: 452, distance: 105.7
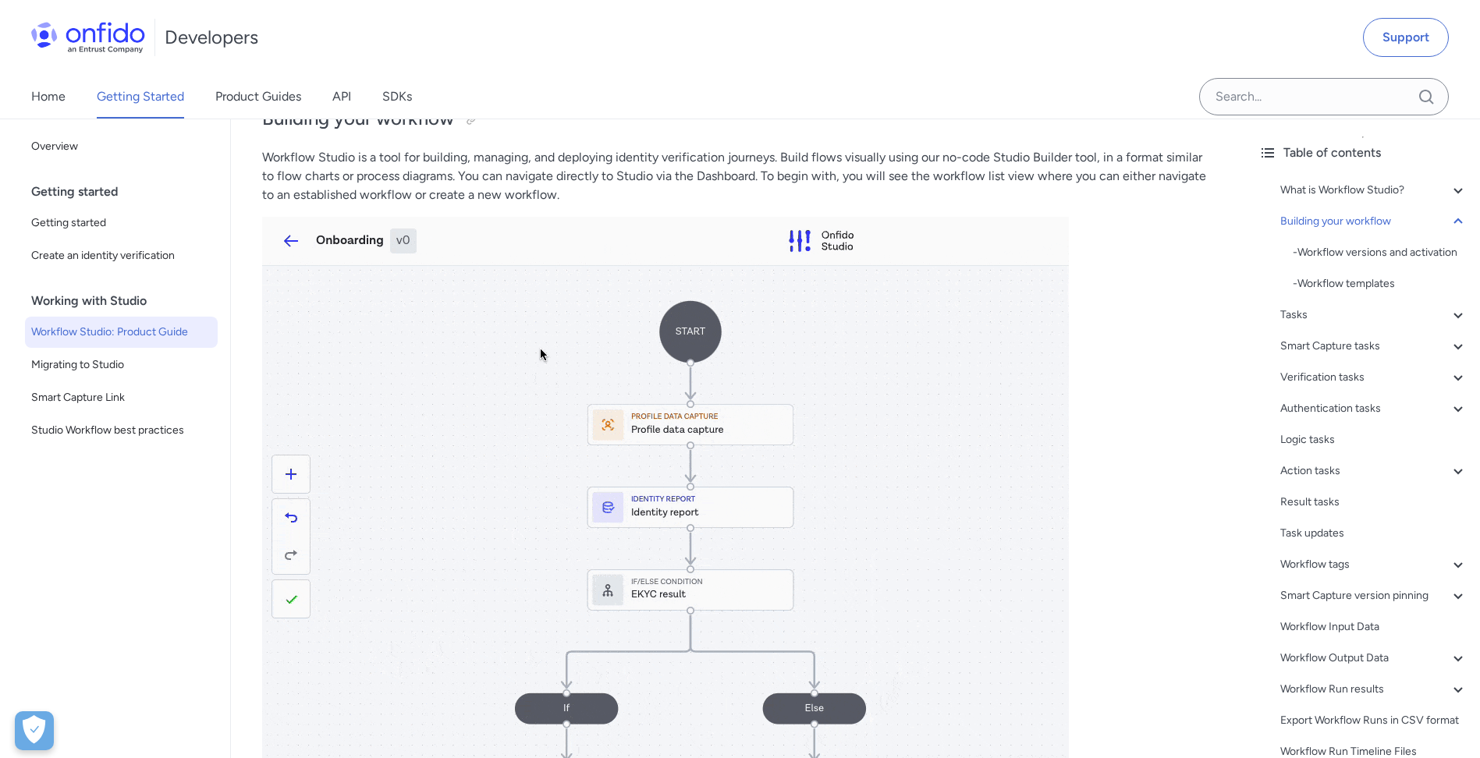
drag, startPoint x: 941, startPoint y: 249, endPoint x: 911, endPoint y: 318, distance: 75.5
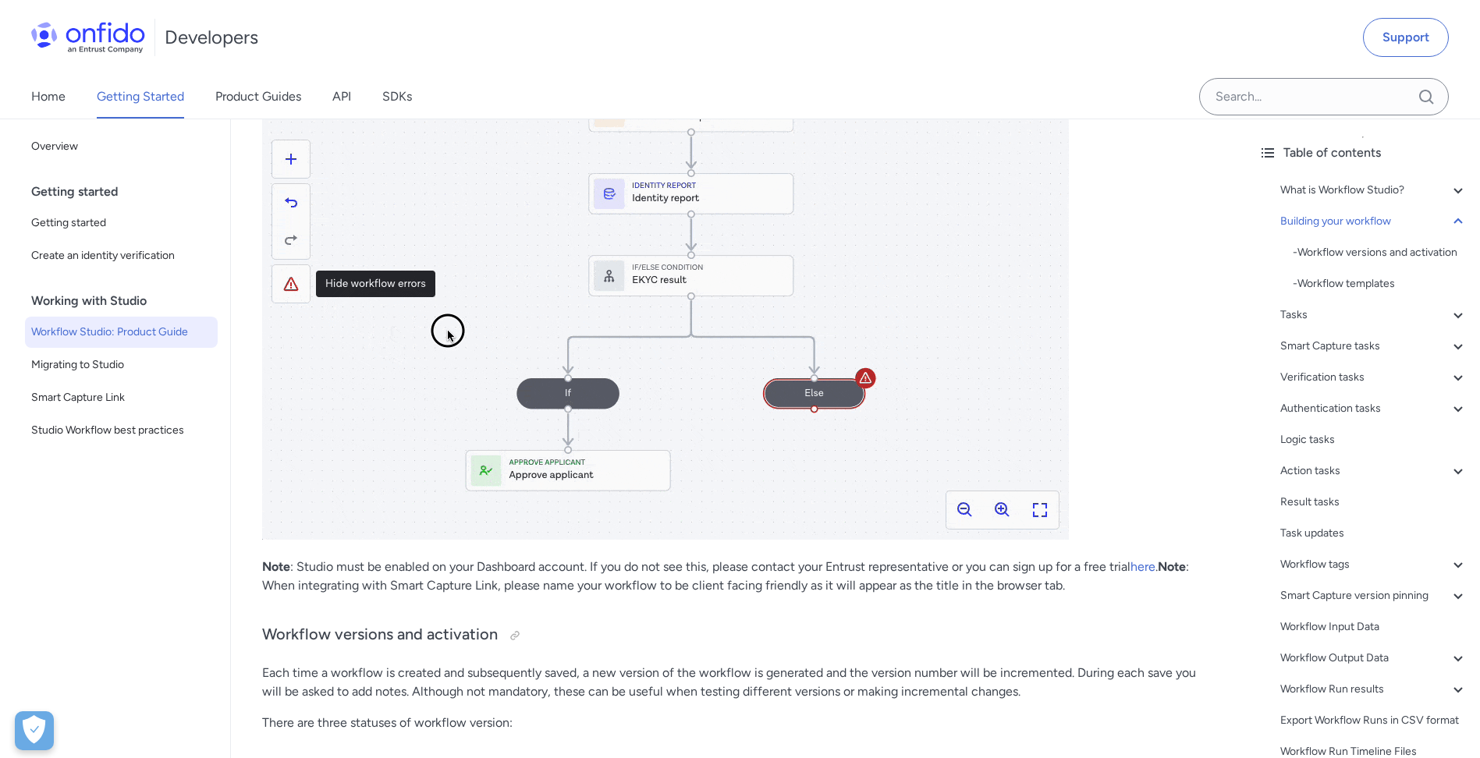
drag, startPoint x: 1131, startPoint y: 410, endPoint x: 1141, endPoint y: 465, distance: 55.4
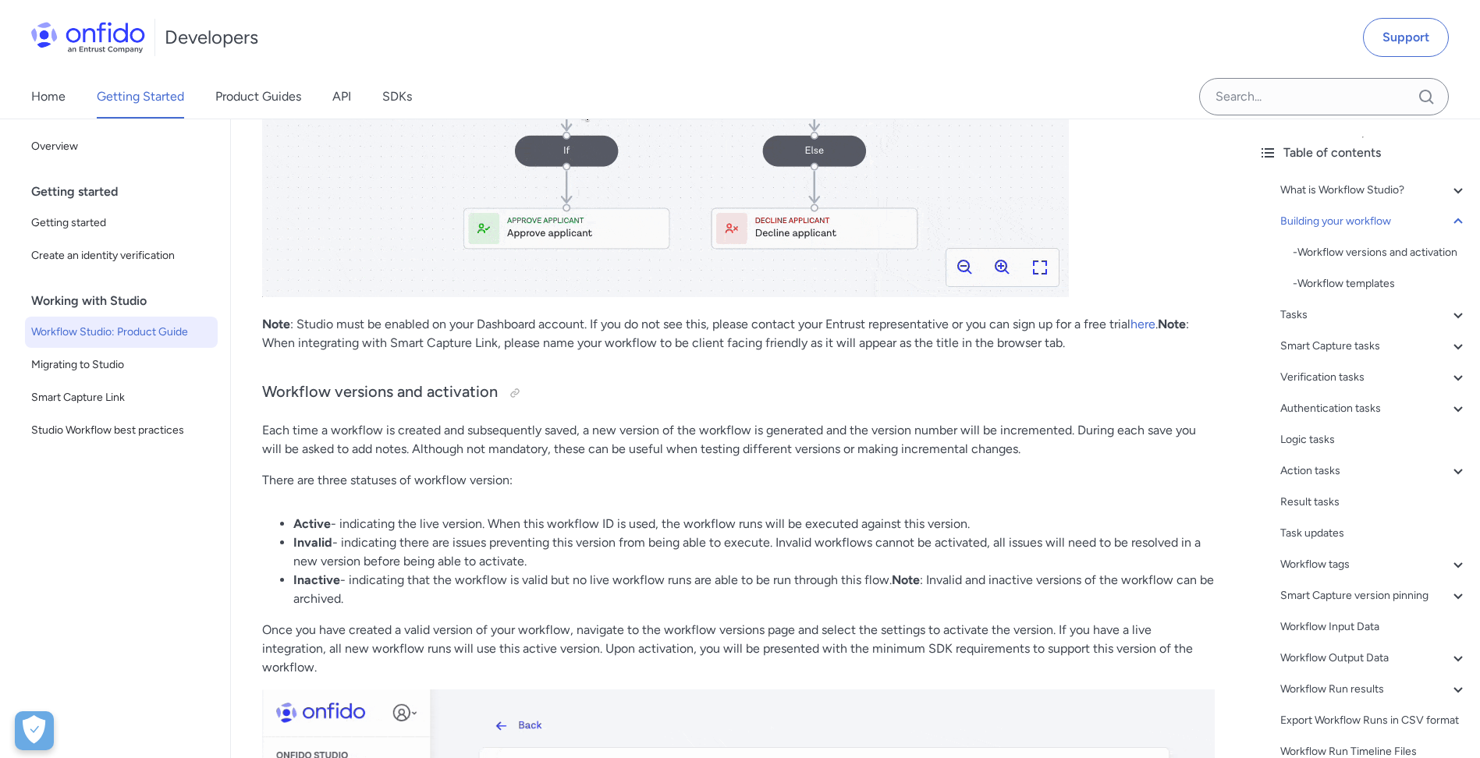
drag, startPoint x: 1135, startPoint y: 428, endPoint x: 1116, endPoint y: 429, distance: 19.6
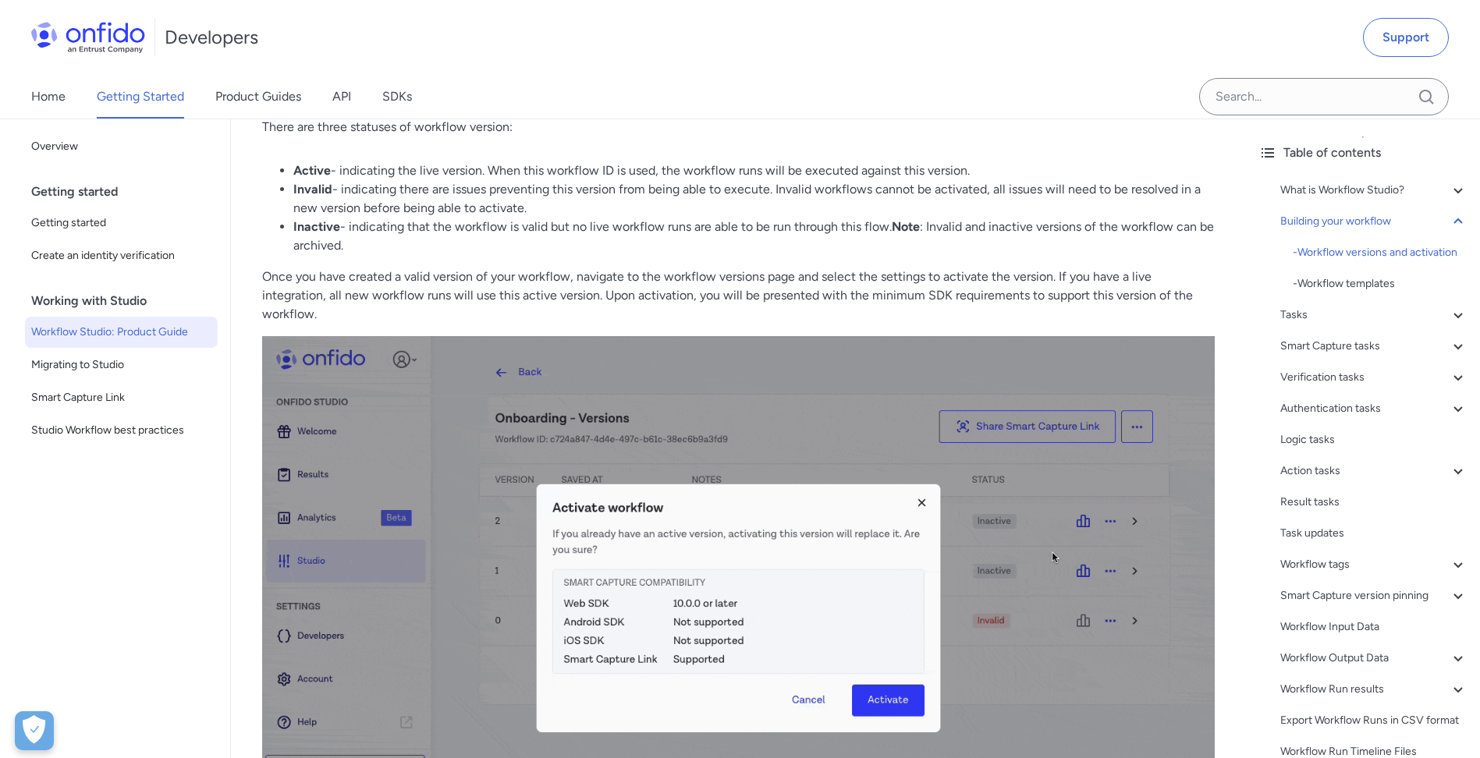
drag, startPoint x: 1106, startPoint y: 404, endPoint x: 1115, endPoint y: 434, distance: 31.1
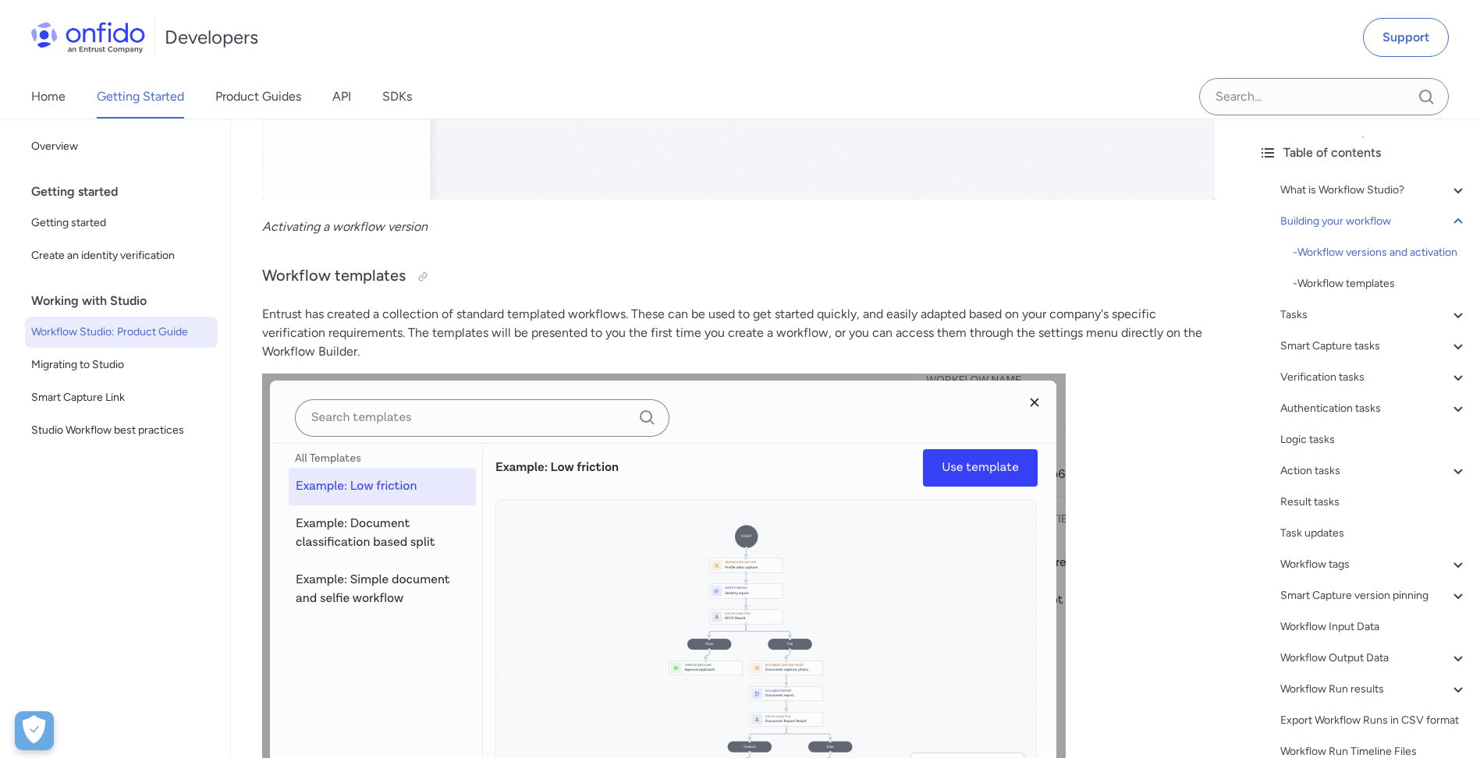
drag, startPoint x: 1063, startPoint y: 229, endPoint x: 1064, endPoint y: 340, distance: 110.8
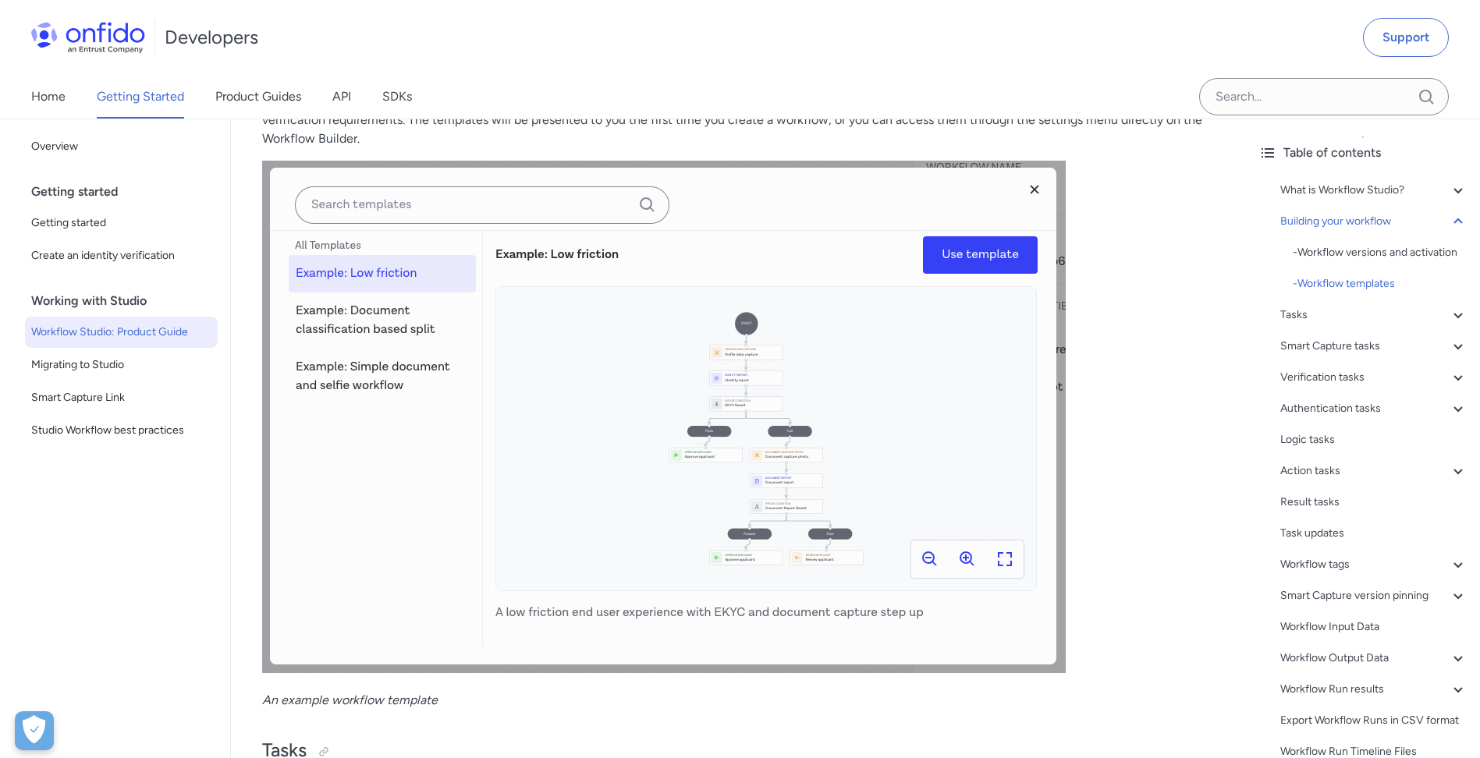
scroll to position [3872, 0]
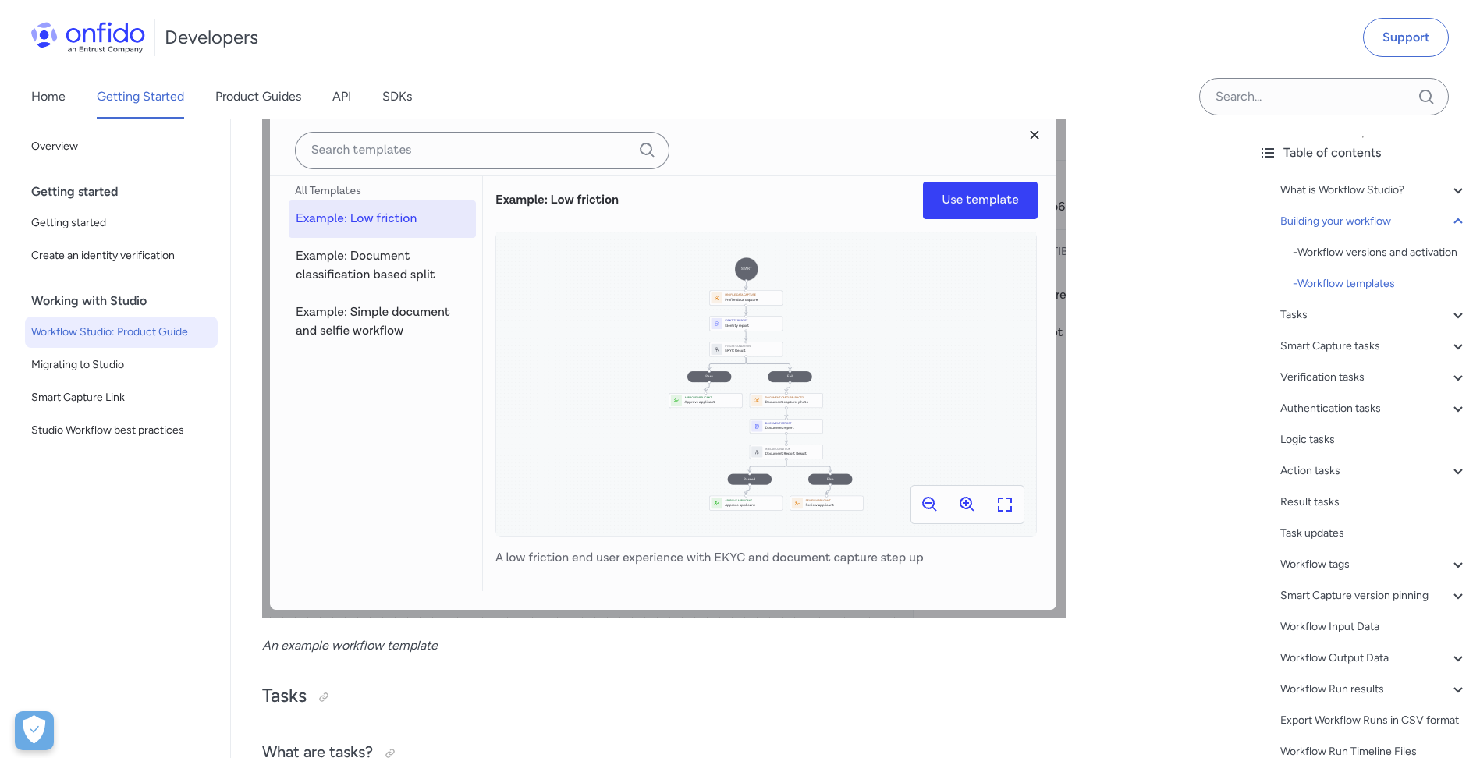
drag, startPoint x: 1152, startPoint y: 314, endPoint x: 1152, endPoint y: 354, distance: 40.6
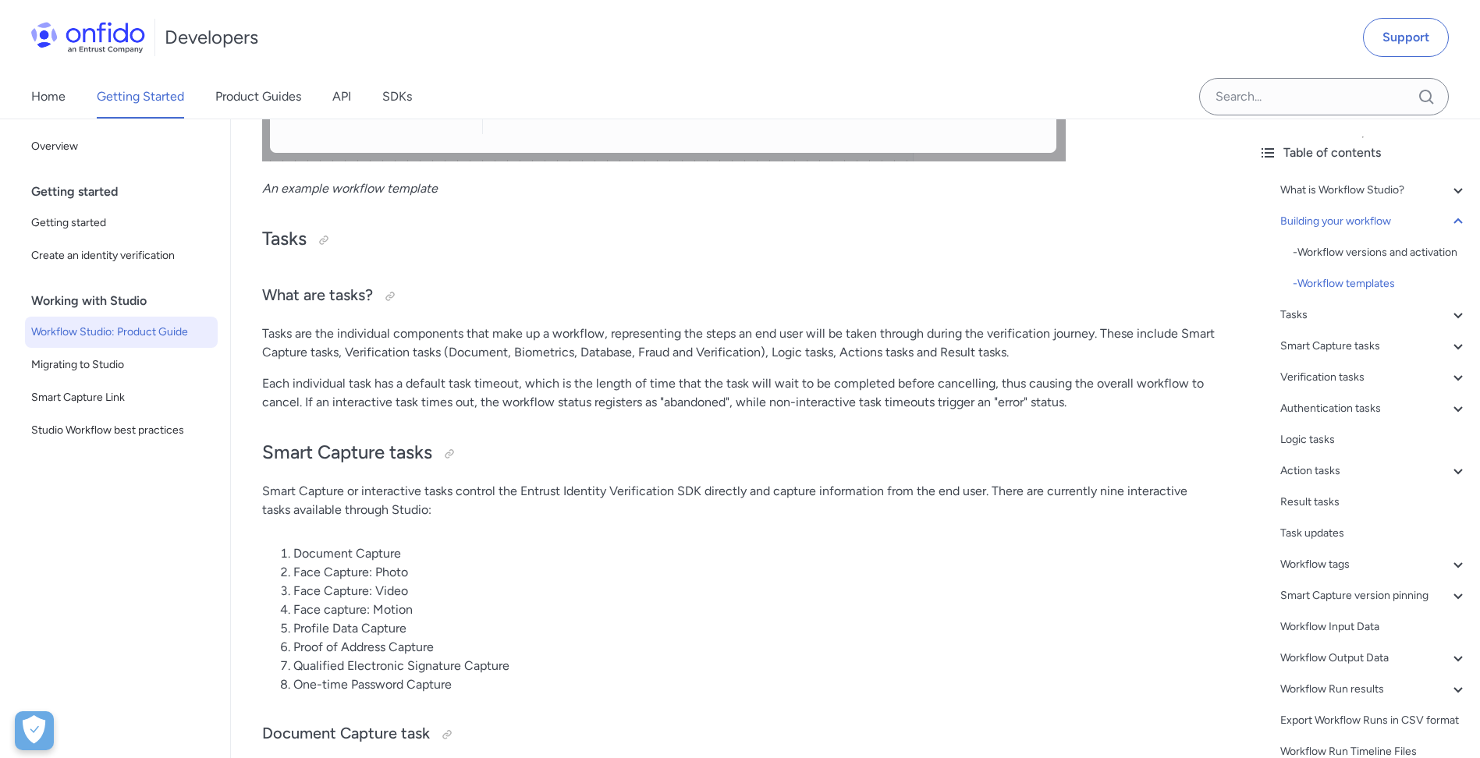
drag, startPoint x: 1095, startPoint y: 375, endPoint x: 1078, endPoint y: 418, distance: 46.9
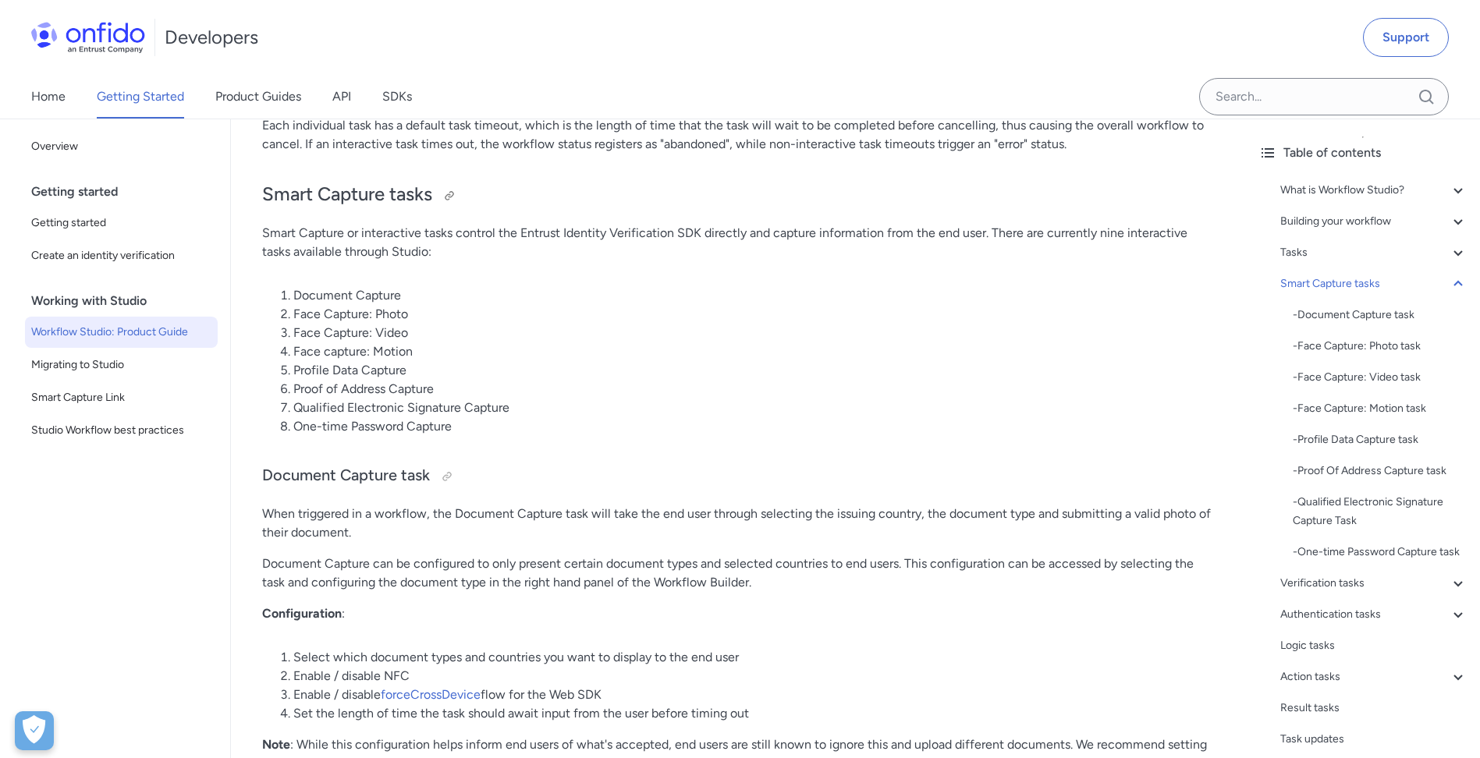
scroll to position [4672, 0]
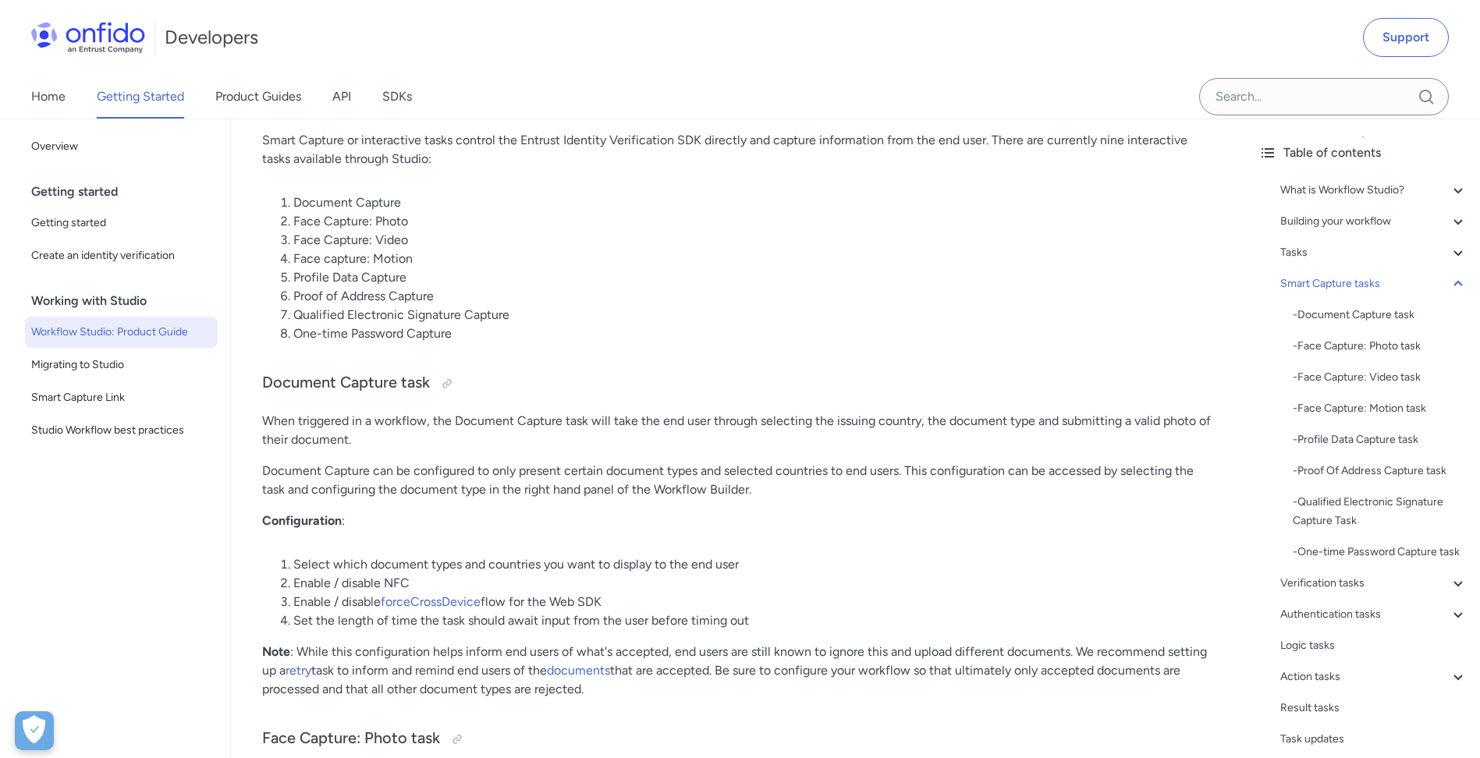
drag, startPoint x: 561, startPoint y: 276, endPoint x: 584, endPoint y: 332, distance: 59.8
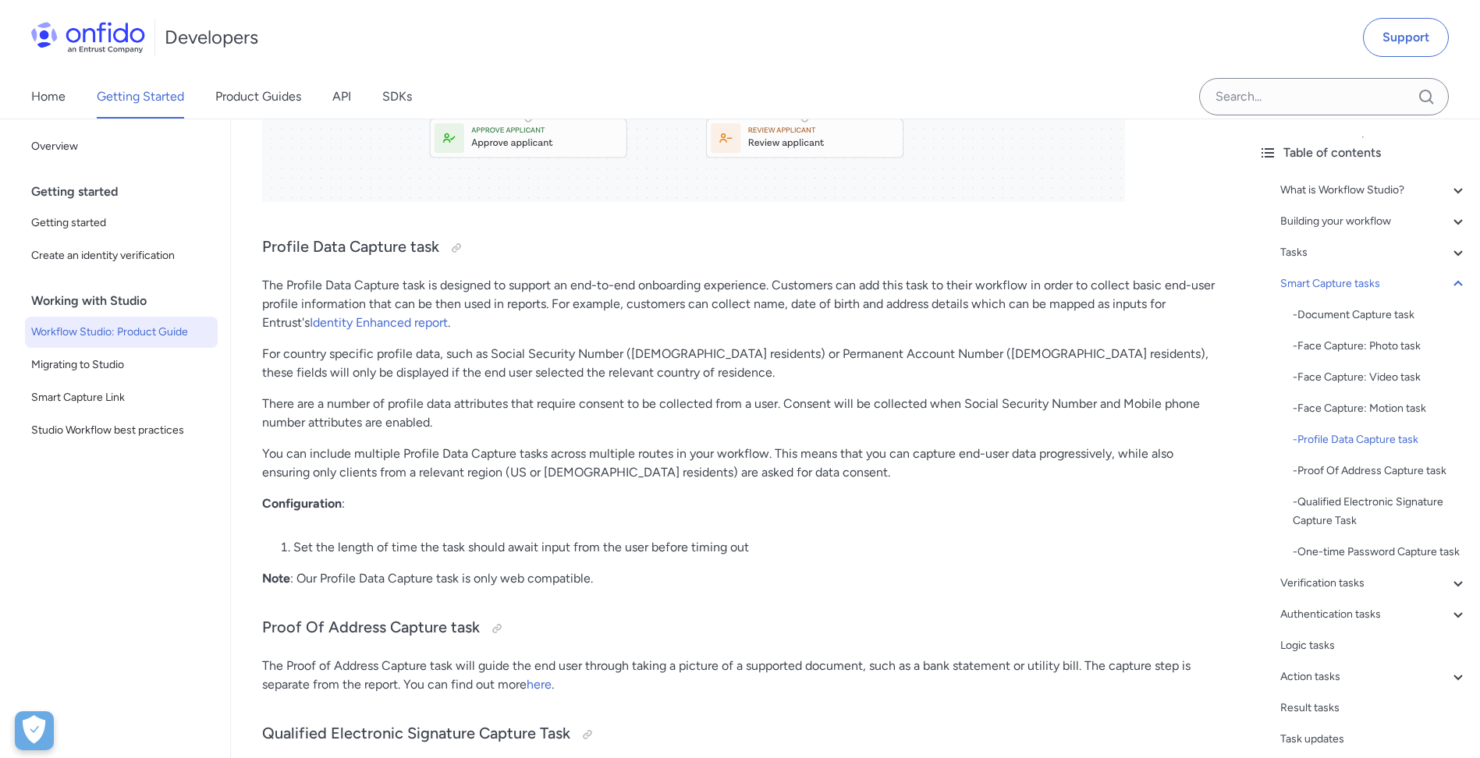
drag, startPoint x: 520, startPoint y: 435, endPoint x: 509, endPoint y: 428, distance: 14.1
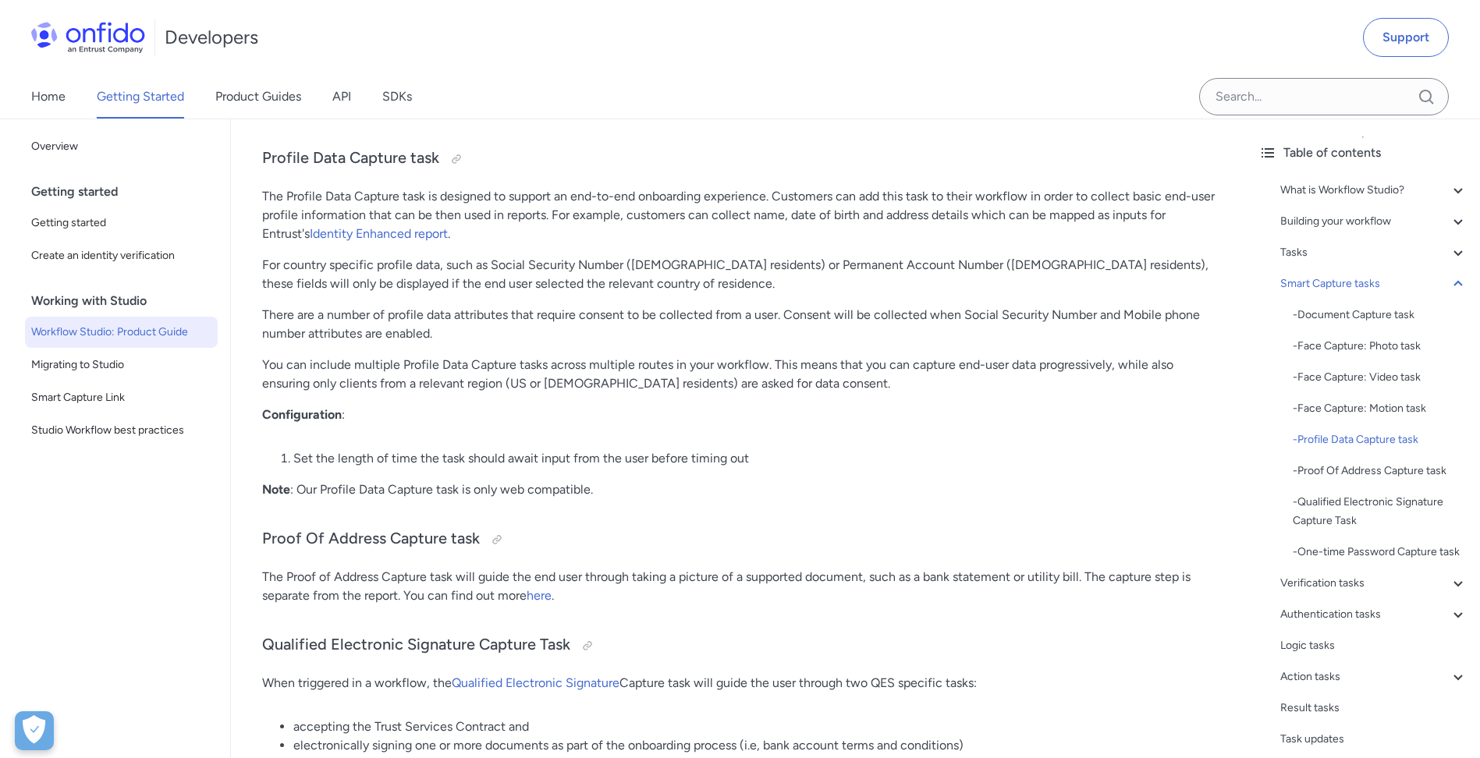
drag, startPoint x: 508, startPoint y: 428, endPoint x: 533, endPoint y: 435, distance: 25.9
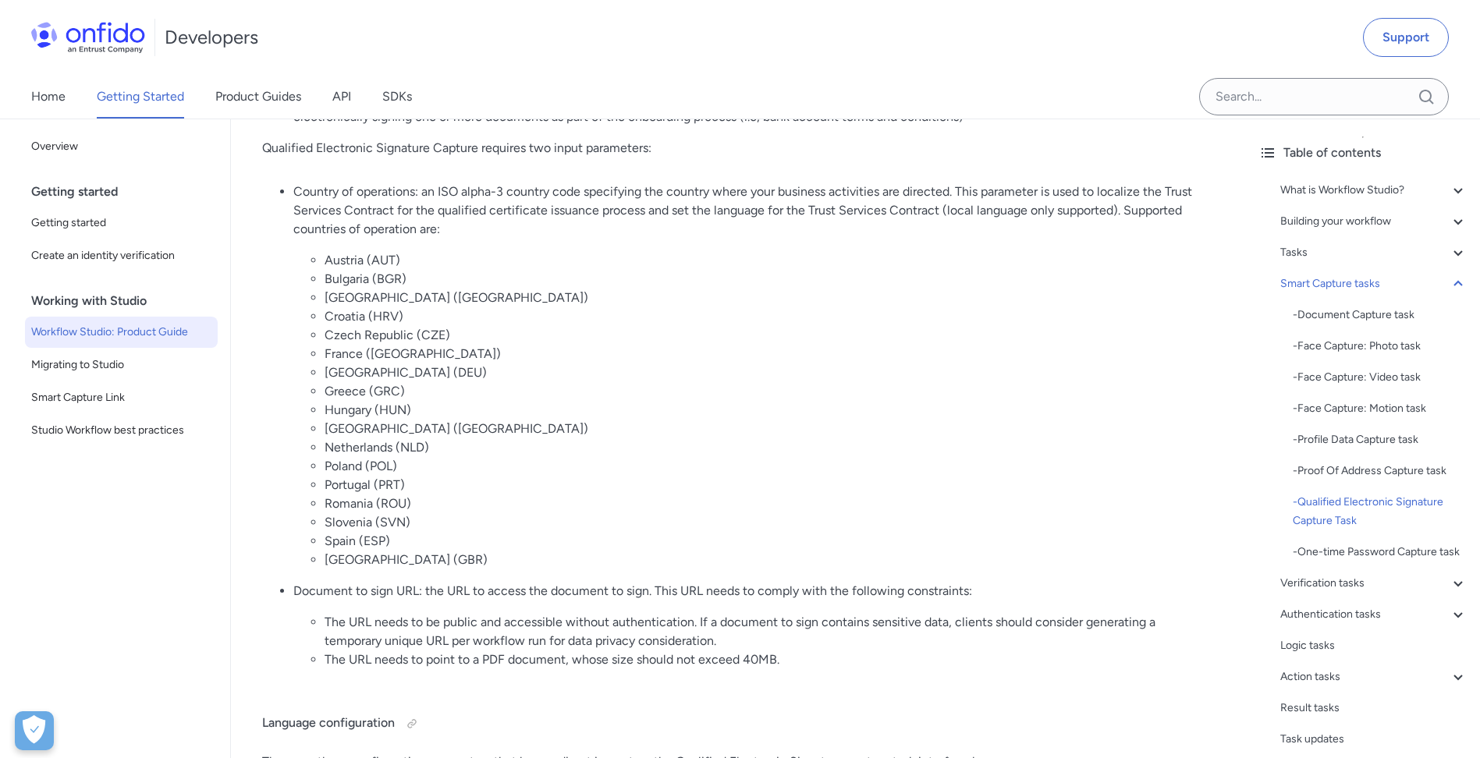
drag, startPoint x: 801, startPoint y: 211, endPoint x: 779, endPoint y: 205, distance: 23.3
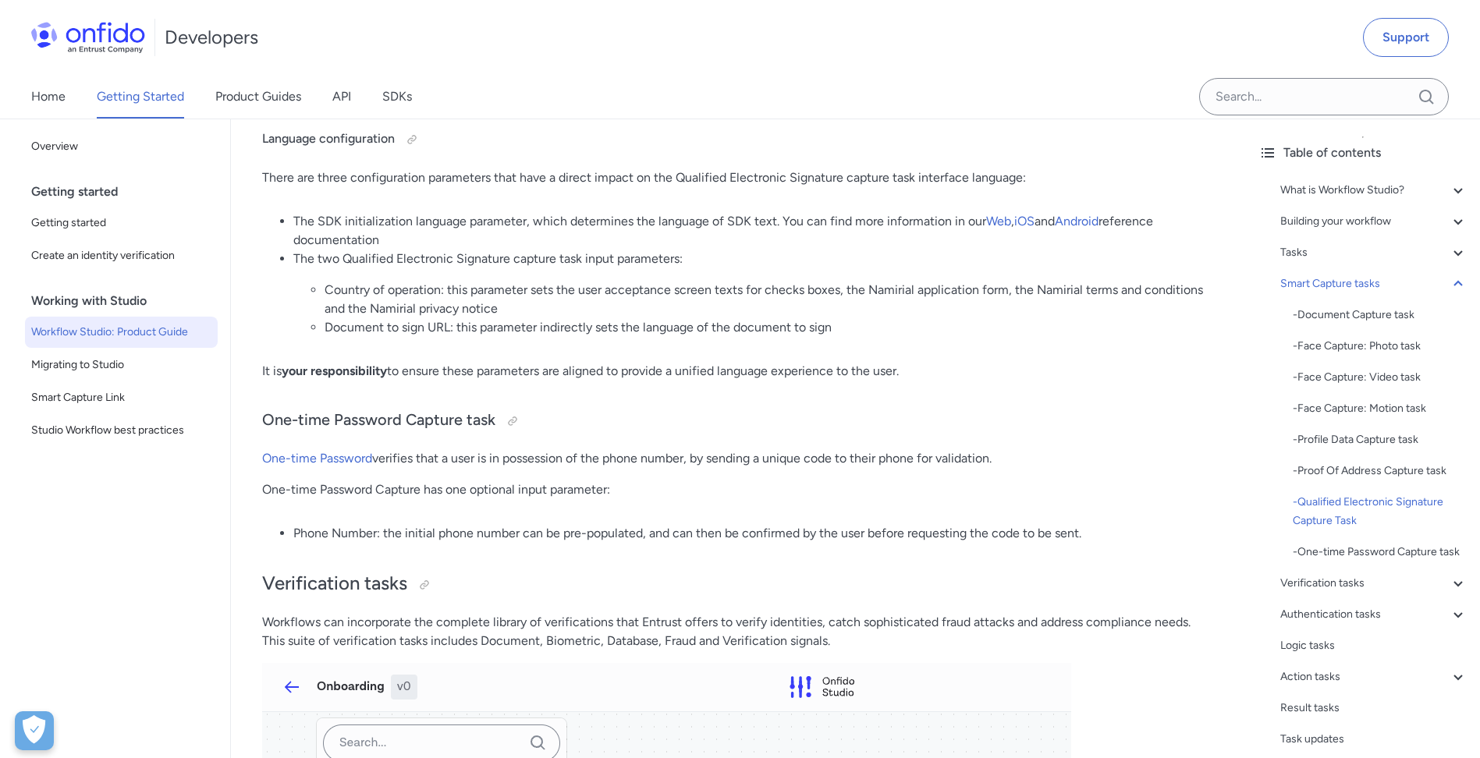
drag, startPoint x: 797, startPoint y: 304, endPoint x: 769, endPoint y: 263, distance: 48.9
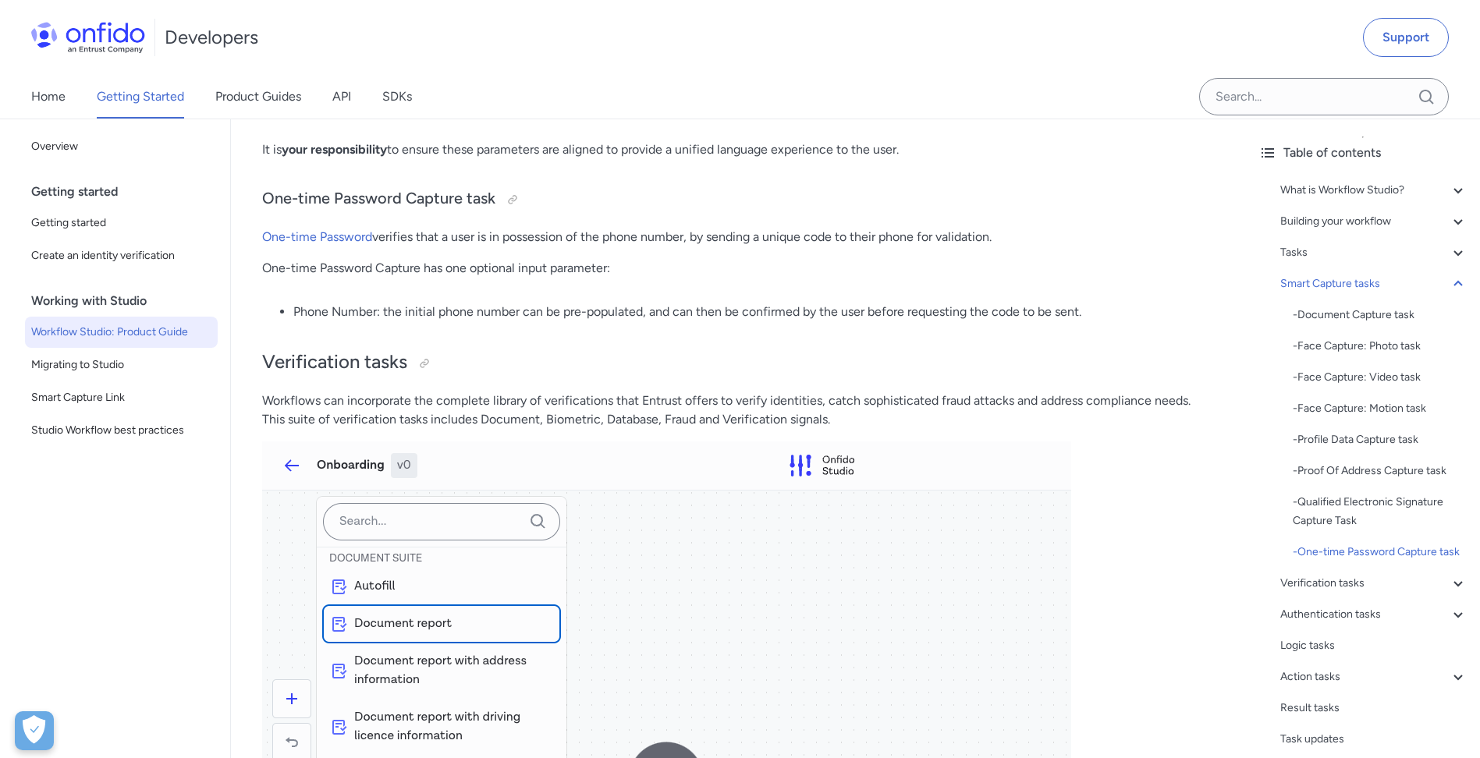
drag, startPoint x: 744, startPoint y: 208, endPoint x: 767, endPoint y: 261, distance: 58.0
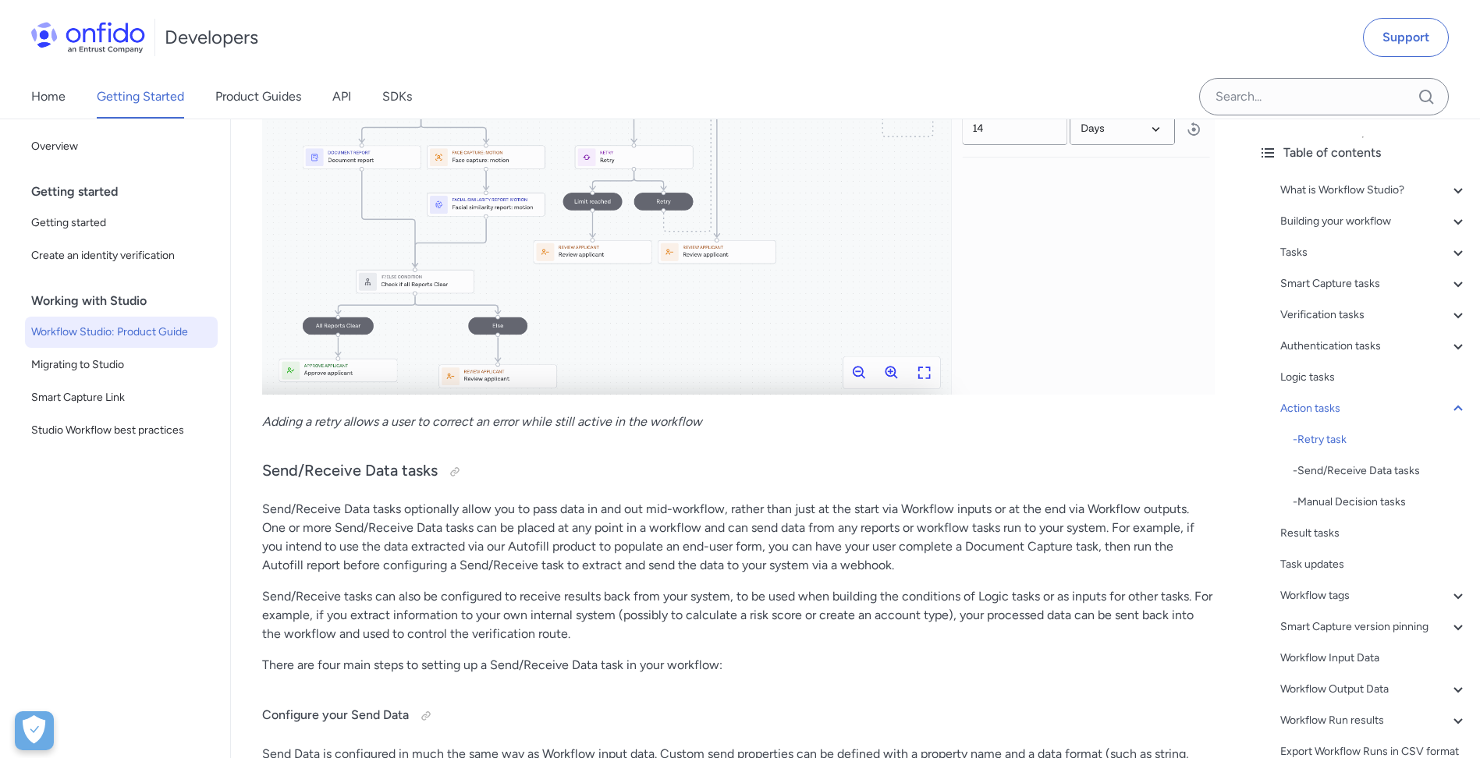
click at [483, 502] on p "Send/Receive Data tasks optionally allow you to pass data in and out mid-workfl…" at bounding box center [738, 537] width 953 height 75
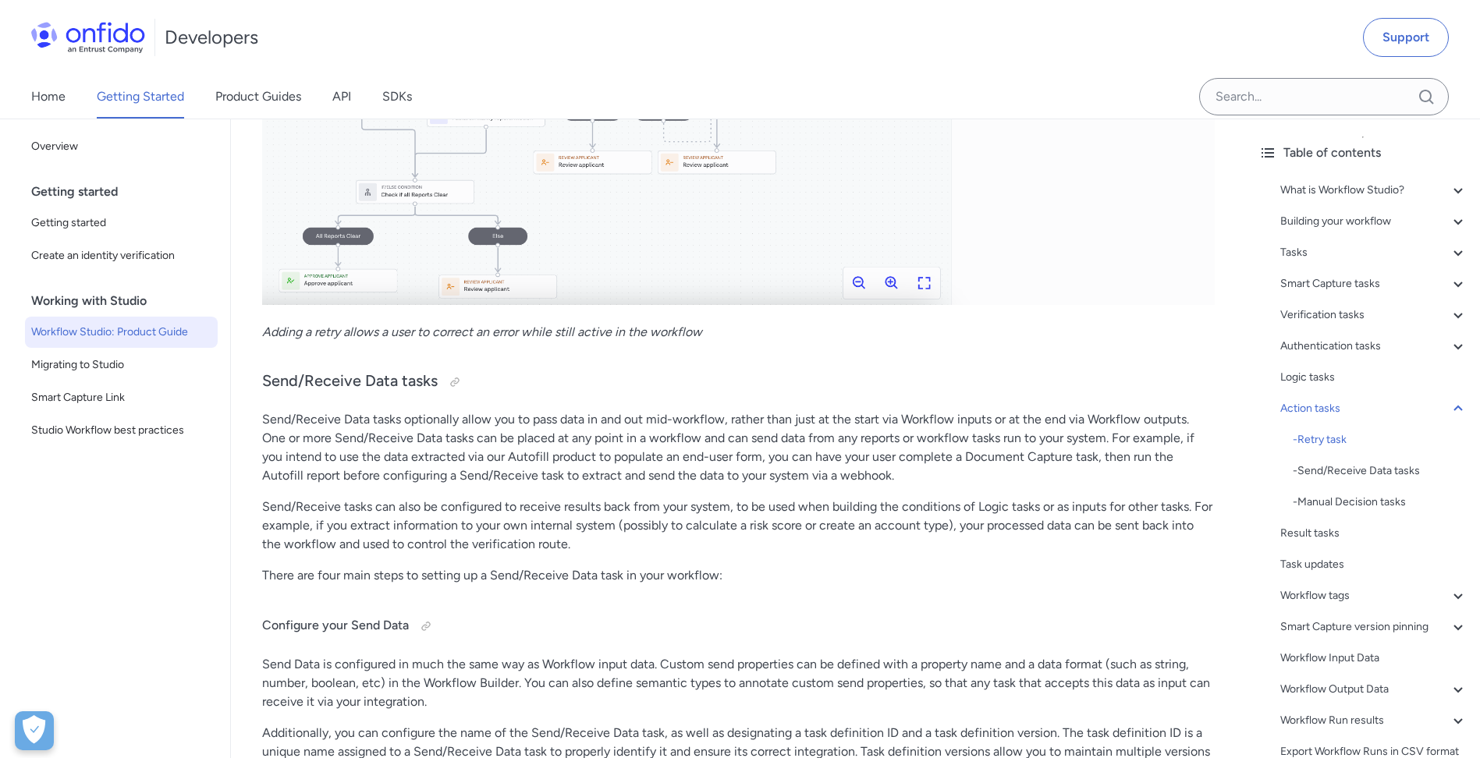
scroll to position [24949, 0]
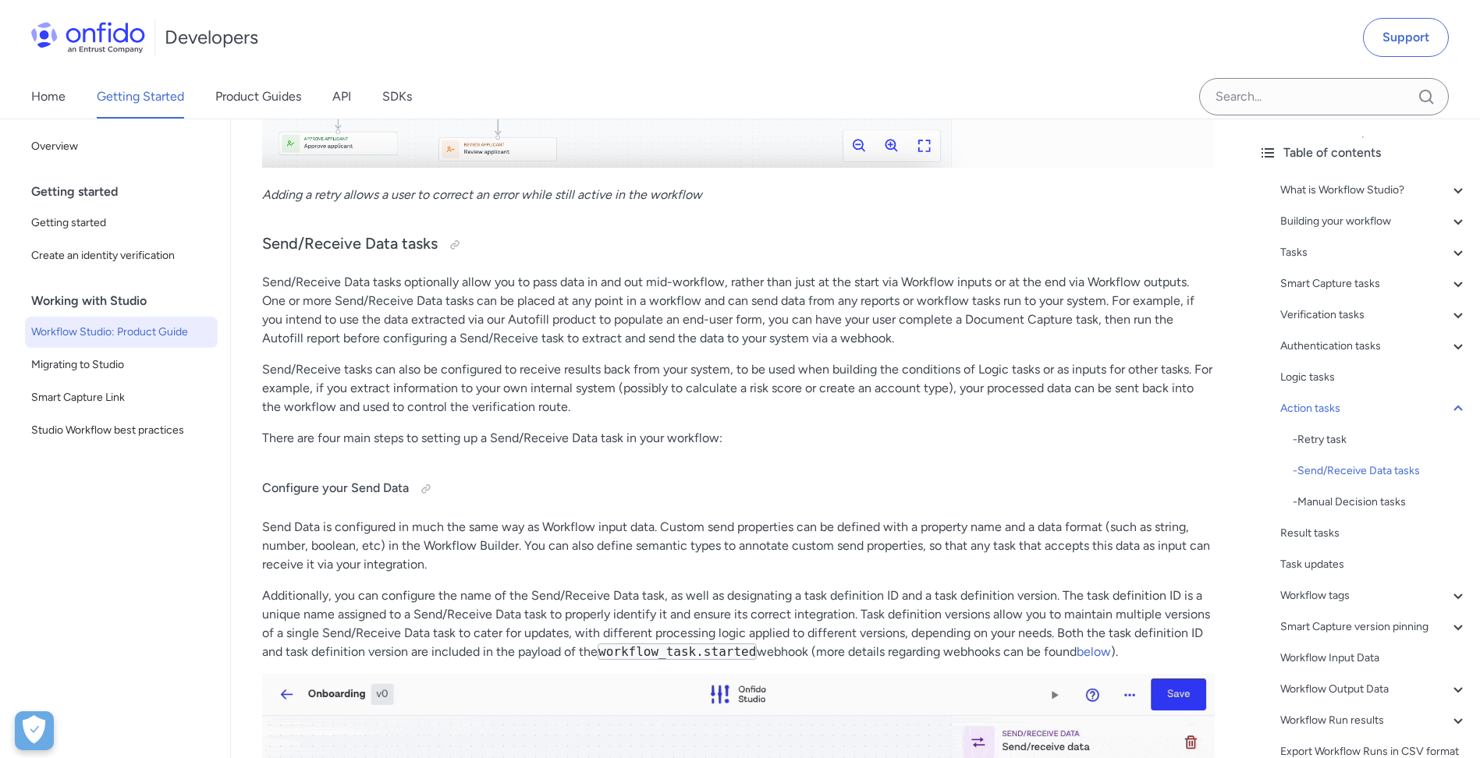
drag, startPoint x: 395, startPoint y: 293, endPoint x: 421, endPoint y: 308, distance: 30.4
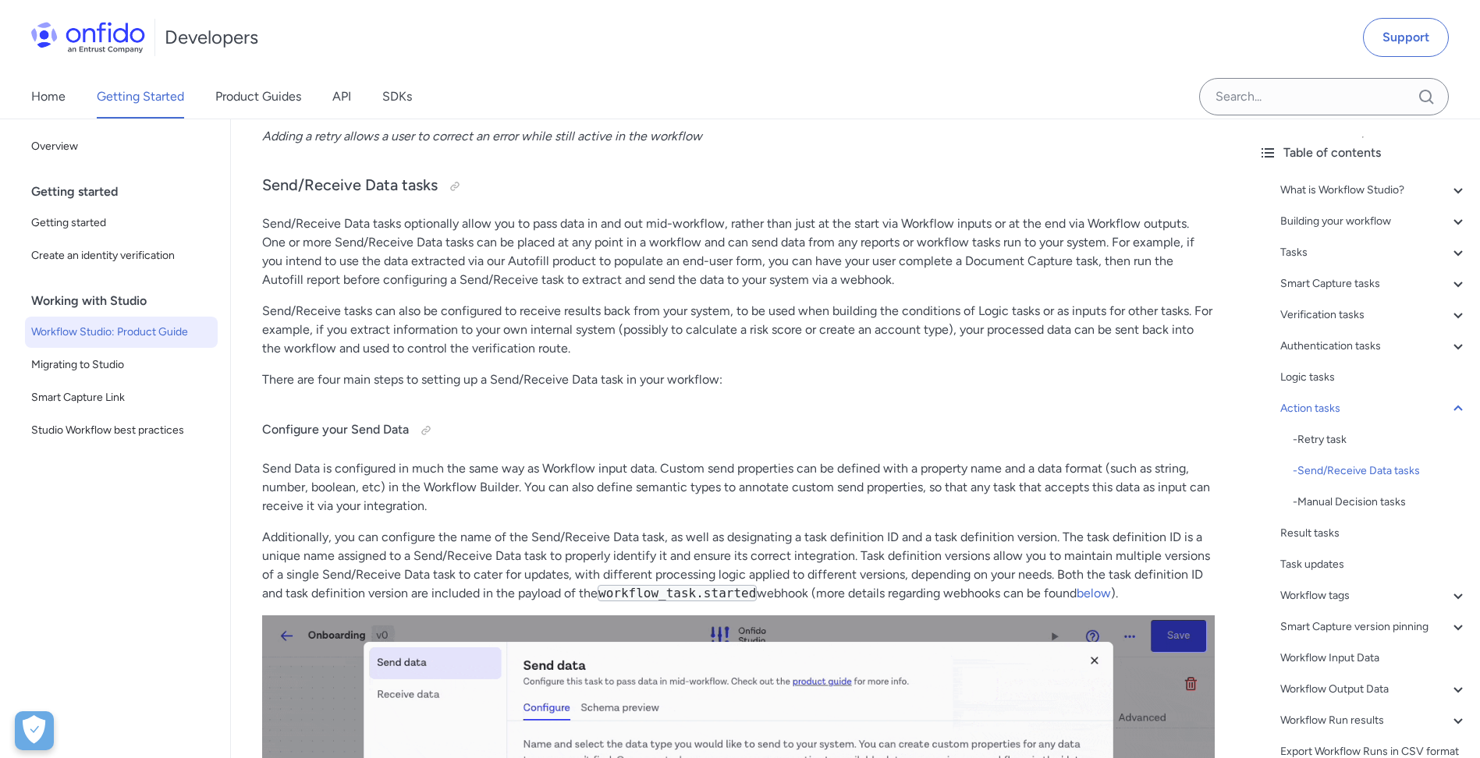
drag, startPoint x: 446, startPoint y: 257, endPoint x: 453, endPoint y: 300, distance: 43.5
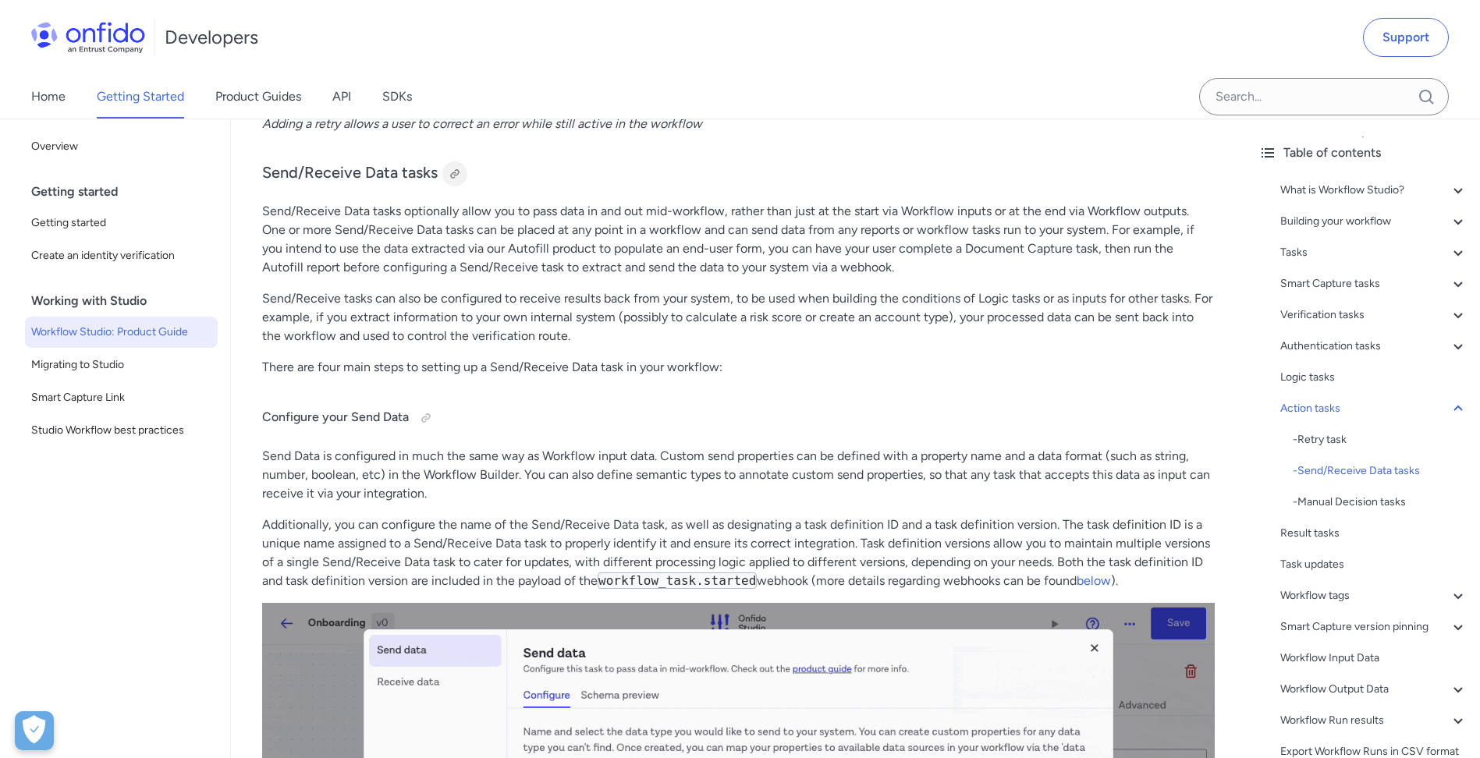
click at [456, 168] on div at bounding box center [455, 174] width 12 height 12
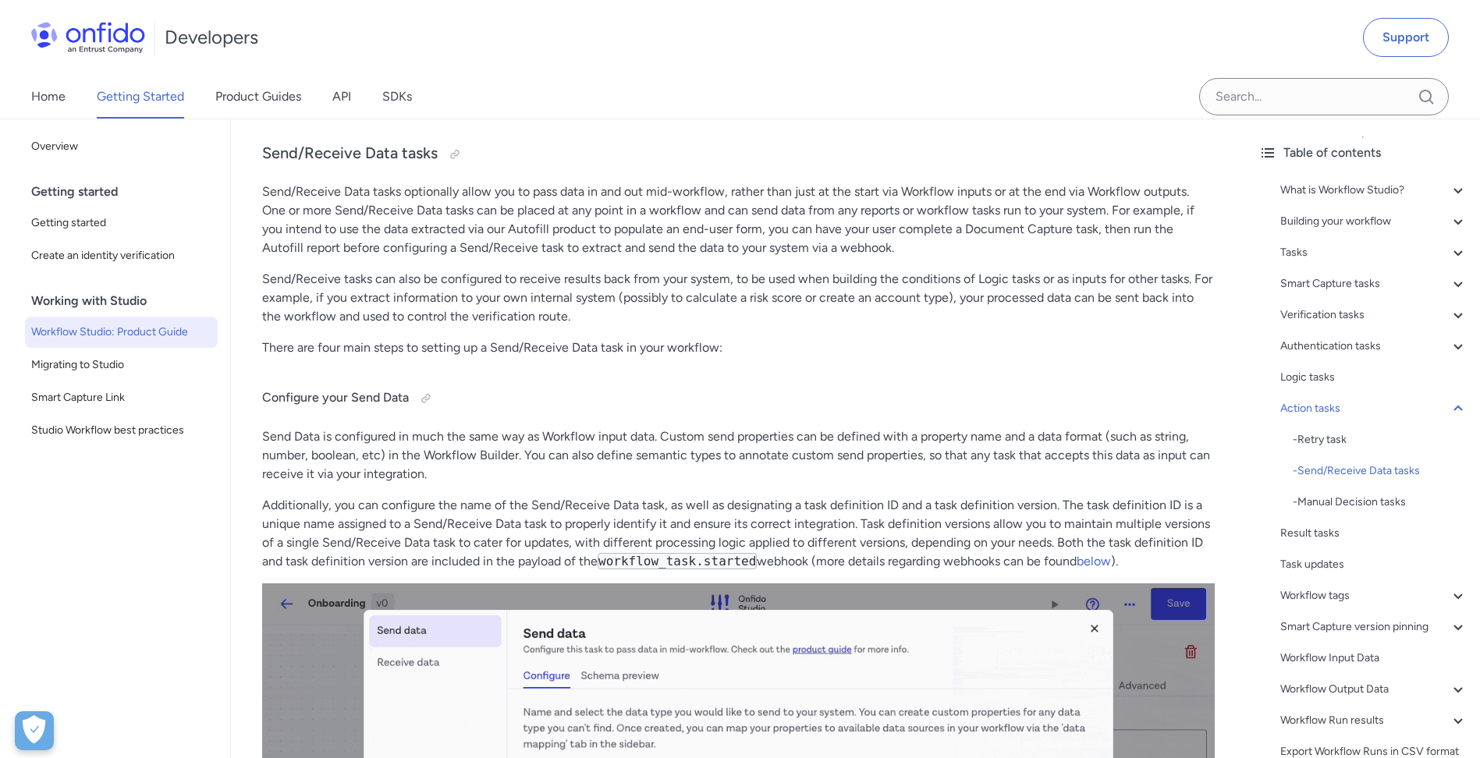
drag, startPoint x: 577, startPoint y: 261, endPoint x: 577, endPoint y: 281, distance: 20.3
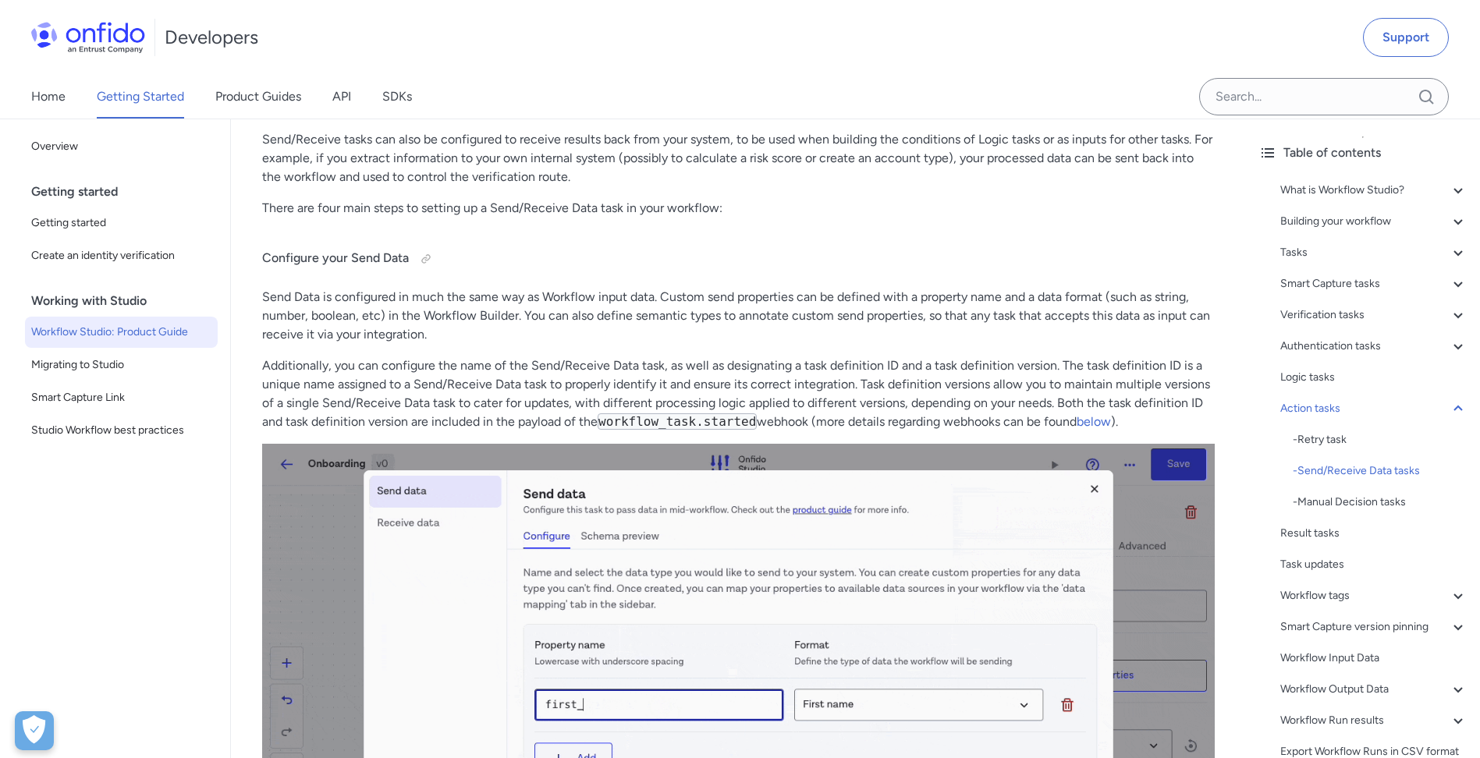
drag, startPoint x: 667, startPoint y: 465, endPoint x: 665, endPoint y: 519, distance: 53.9
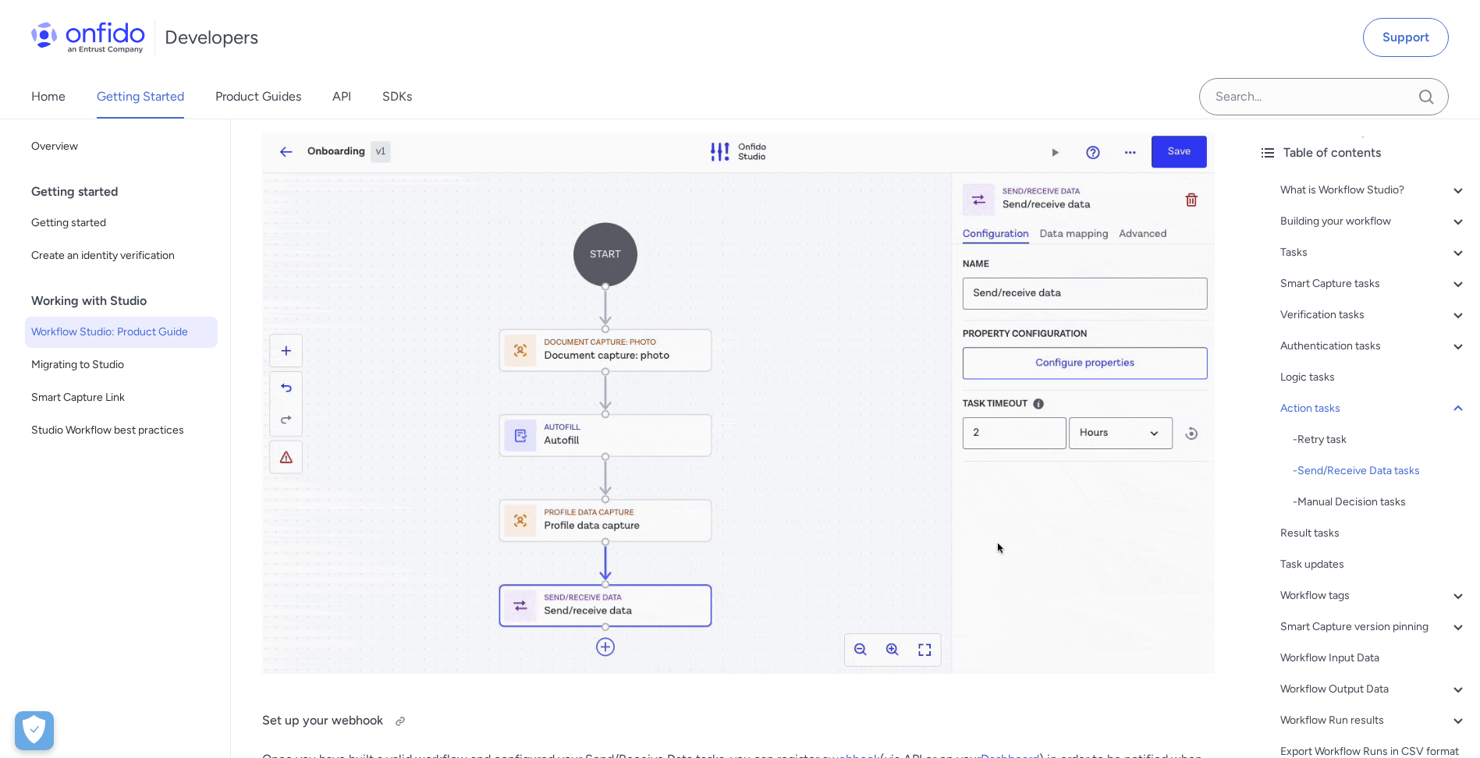
drag, startPoint x: 645, startPoint y: 608, endPoint x: 656, endPoint y: 582, distance: 28.0
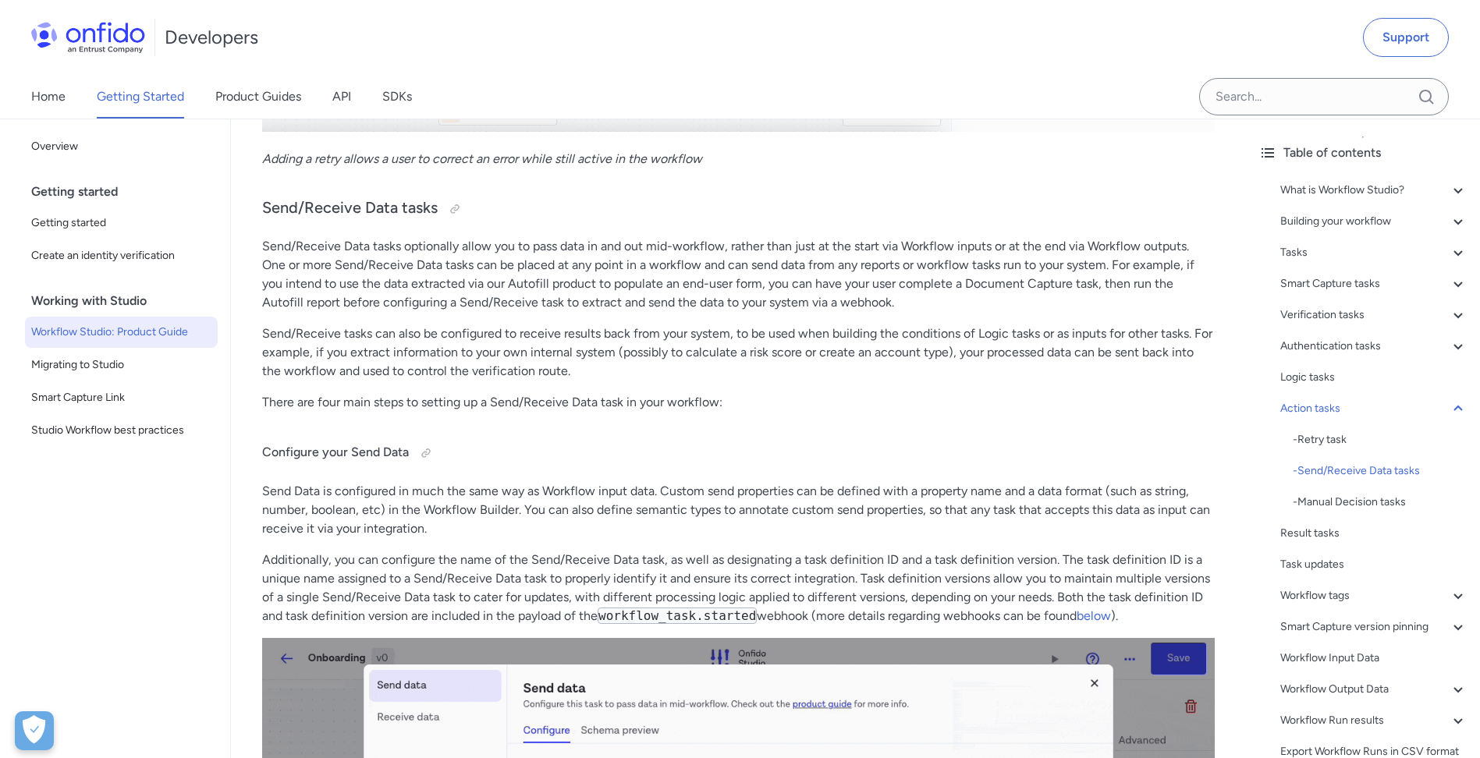
drag, startPoint x: 673, startPoint y: 498, endPoint x: 667, endPoint y: 425, distance: 72.8
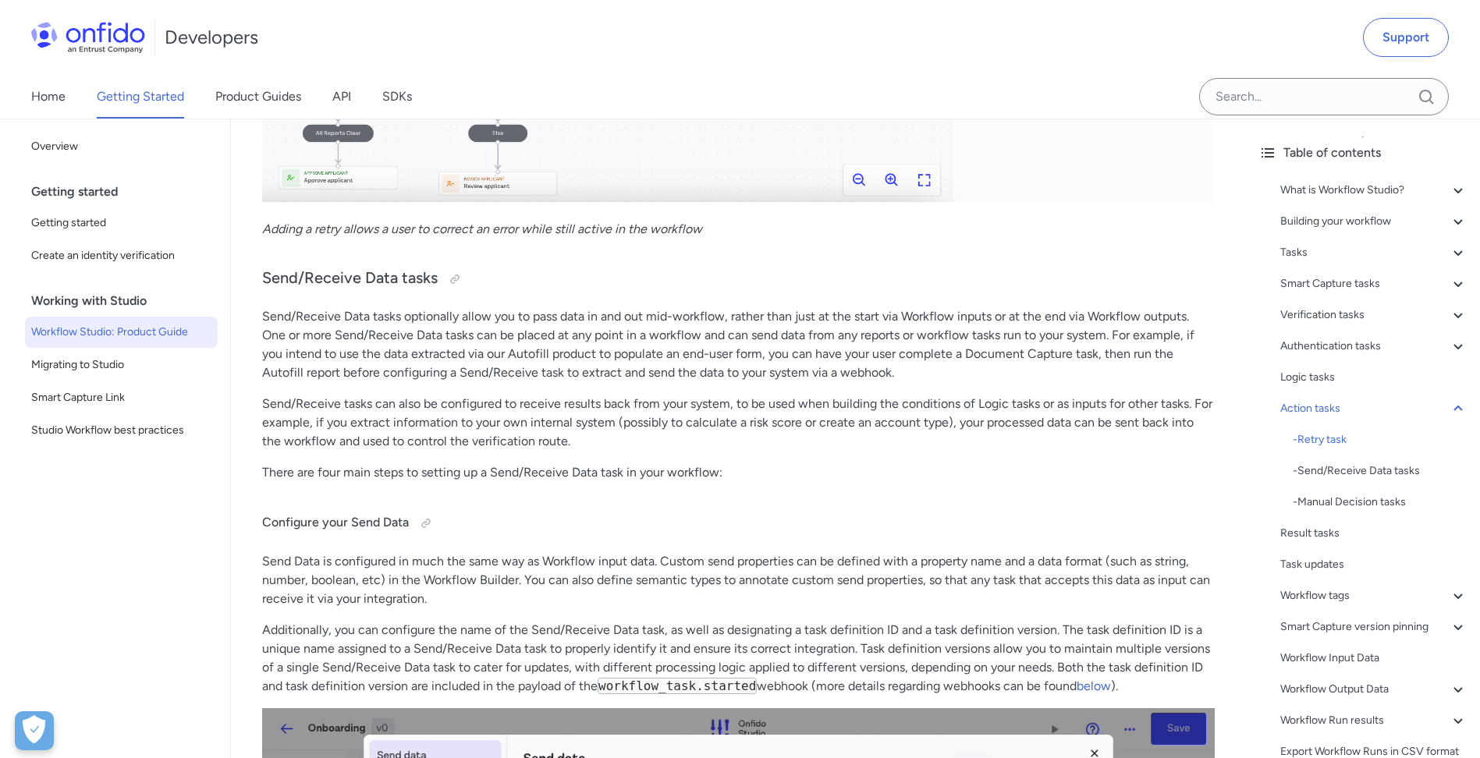
scroll to position [24959, 0]
drag, startPoint x: 530, startPoint y: 402, endPoint x: 550, endPoint y: 400, distance: 20.3
click at [451, 277] on div at bounding box center [455, 280] width 12 height 12
click at [464, 275] on div at bounding box center [454, 280] width 25 height 25
click at [463, 269] on div "Link copied!" at bounding box center [489, 280] width 94 height 25
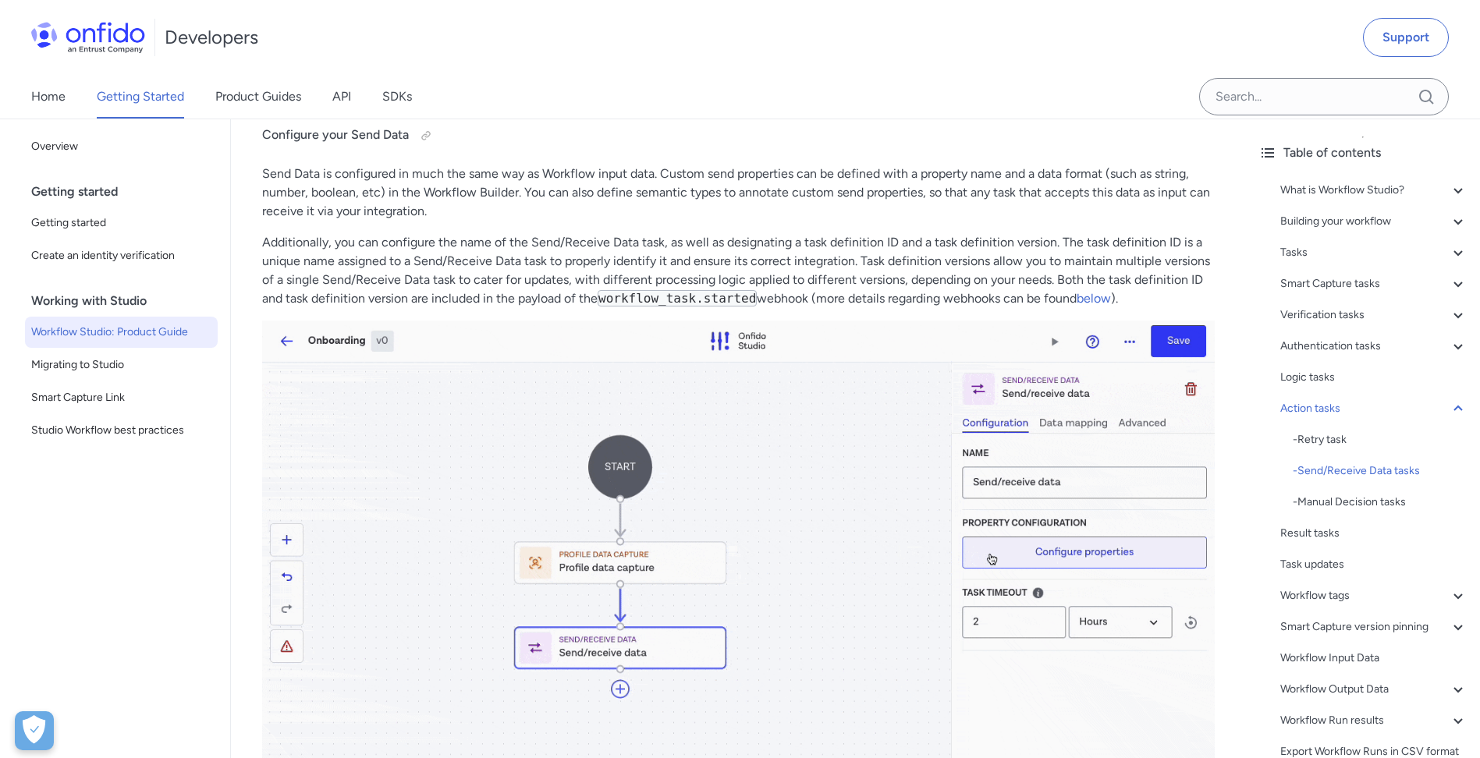
scroll to position [25370, 0]
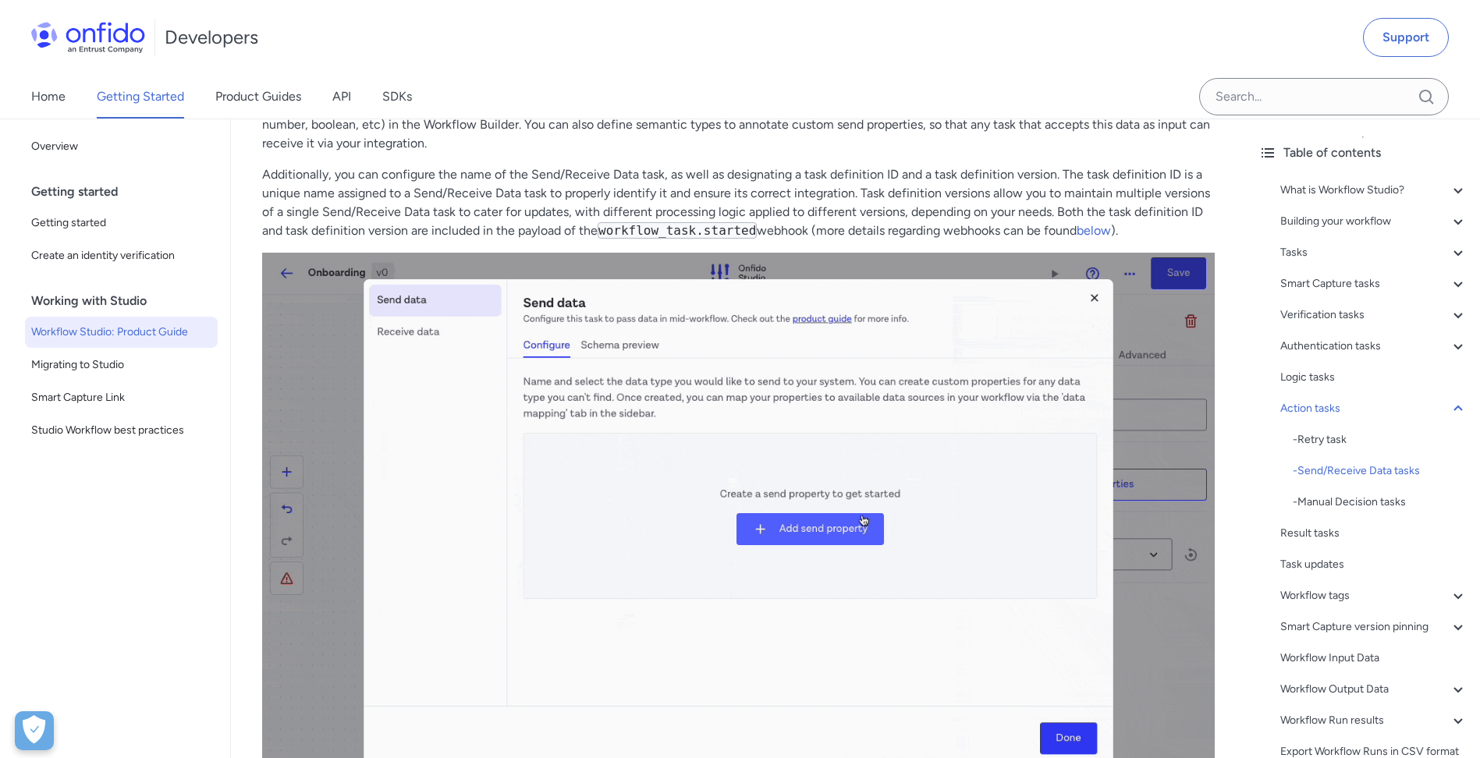
drag, startPoint x: 879, startPoint y: 460, endPoint x: 862, endPoint y: 520, distance: 63.2
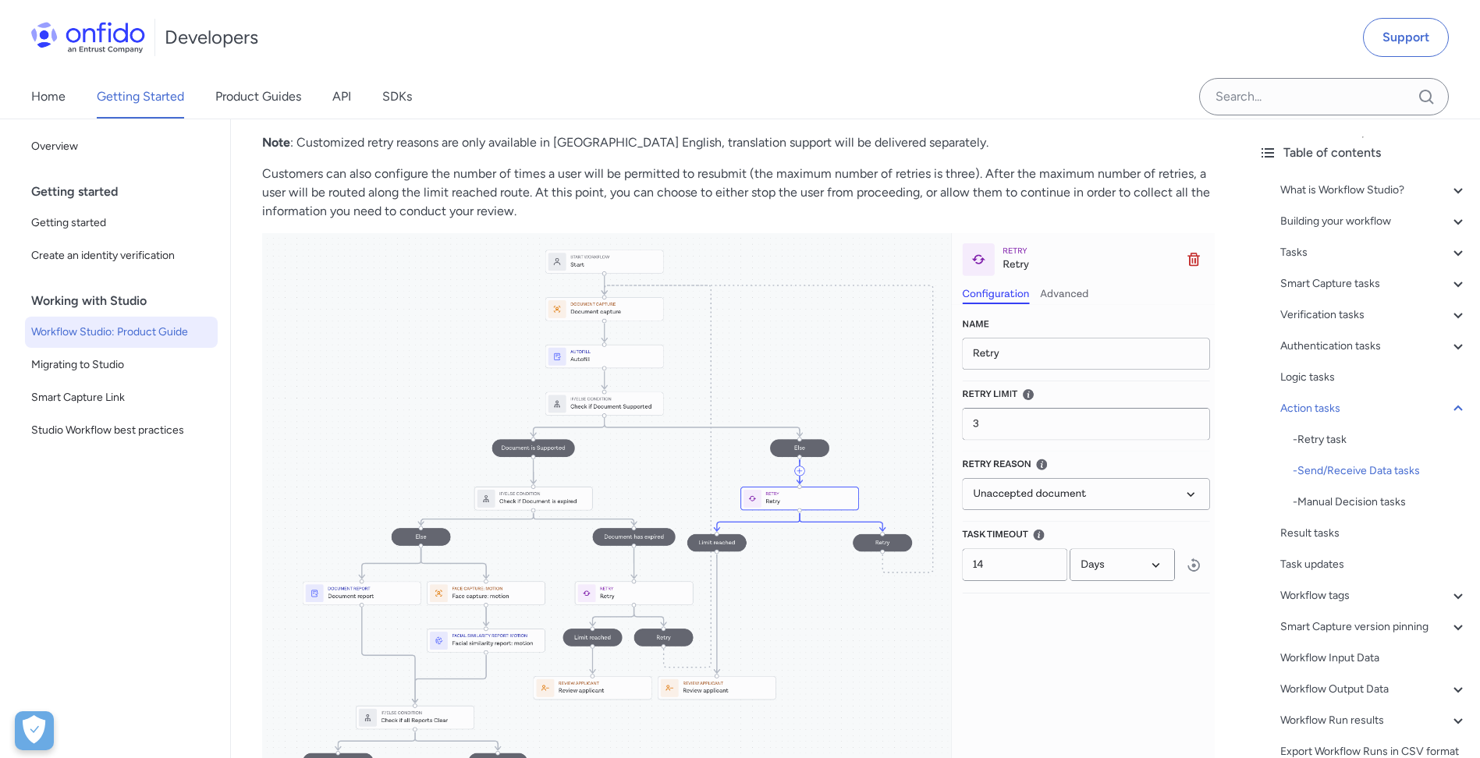
drag, startPoint x: 1236, startPoint y: 612, endPoint x: 1198, endPoint y: 404, distance: 211.8
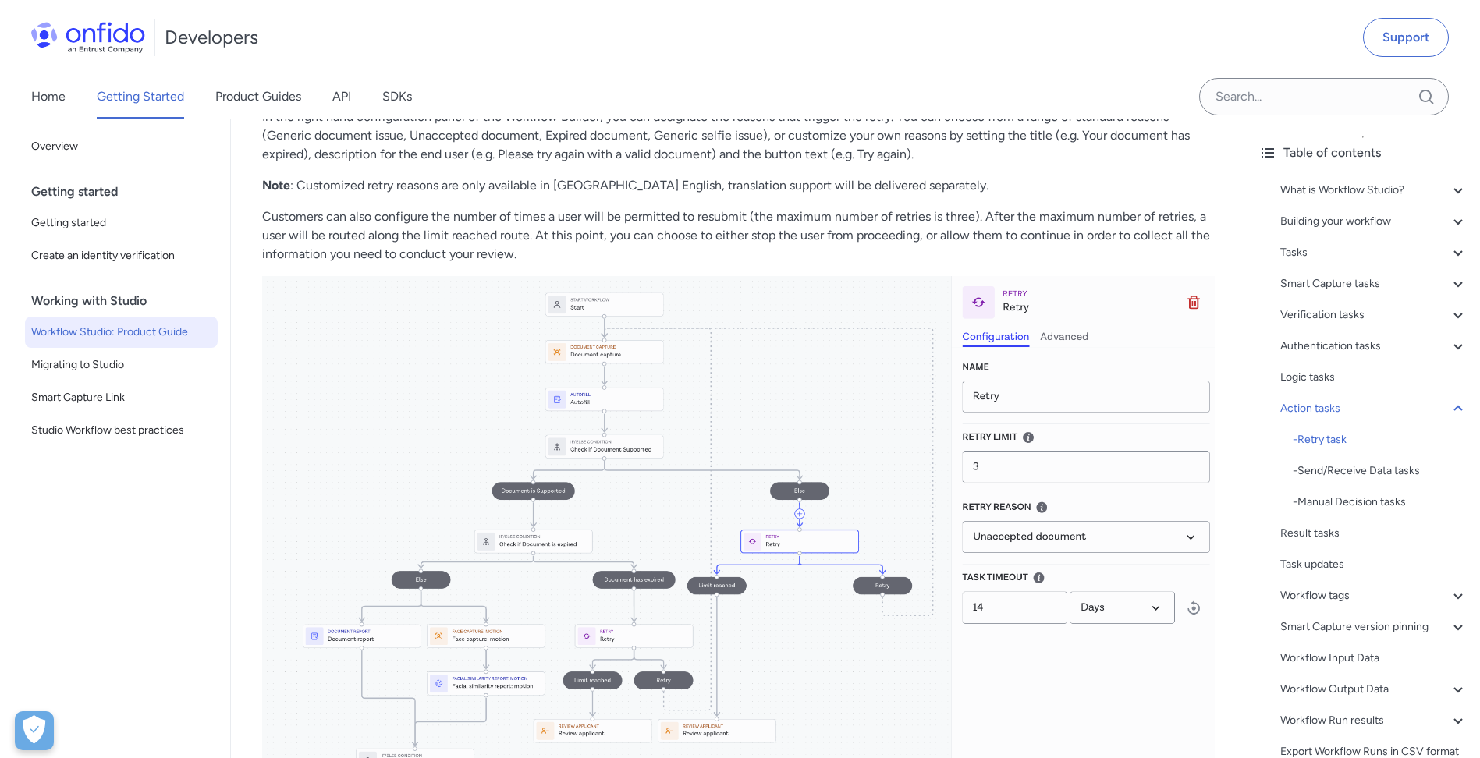
drag, startPoint x: 932, startPoint y: 545, endPoint x: 949, endPoint y: 525, distance: 26.0
